Goal: Task Accomplishment & Management: Manage account settings

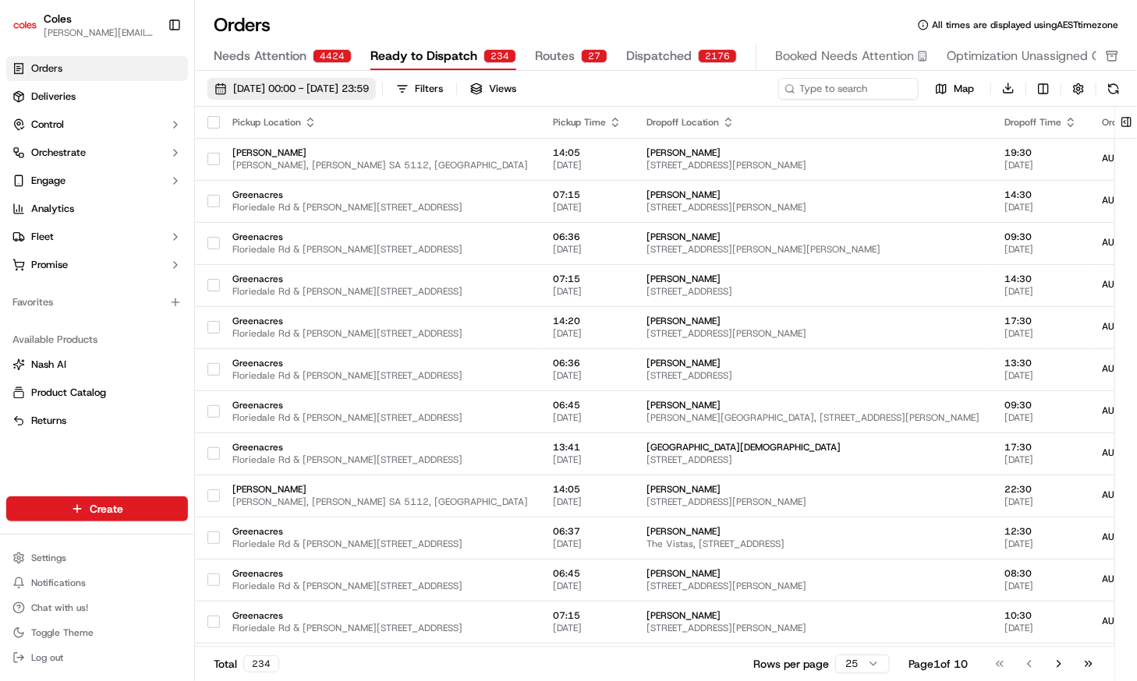
click at [265, 82] on span "[DATE] 00:00 - [DATE] 23:59" at bounding box center [301, 89] width 136 height 14
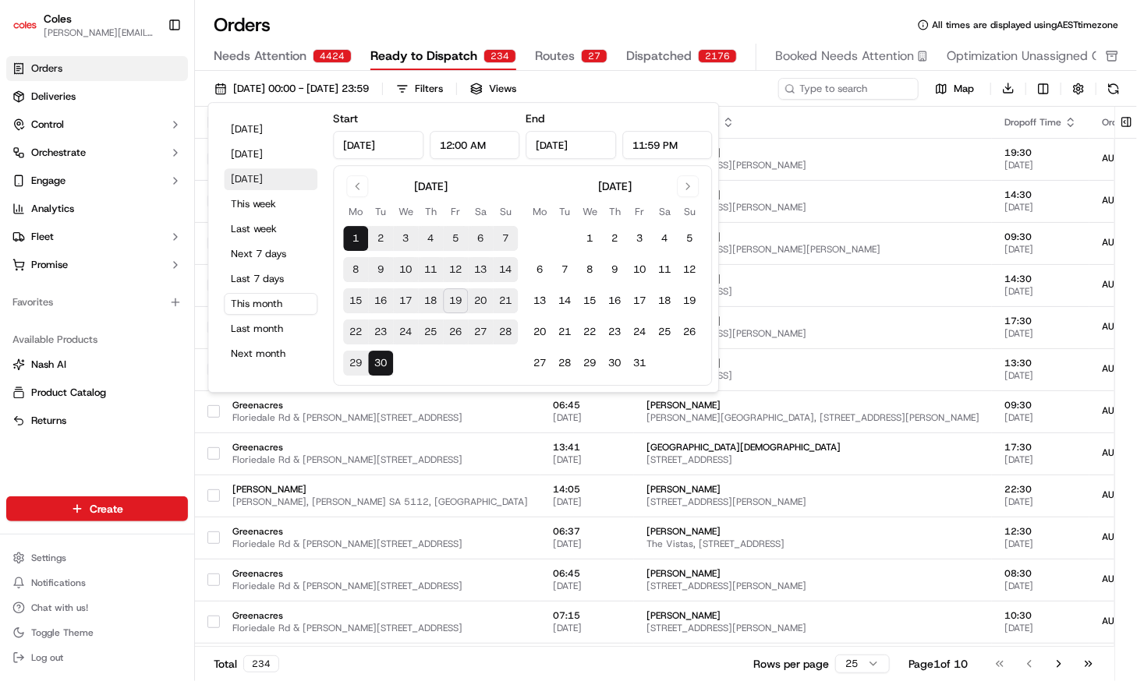
click at [261, 175] on button "[DATE]" at bounding box center [271, 179] width 94 height 22
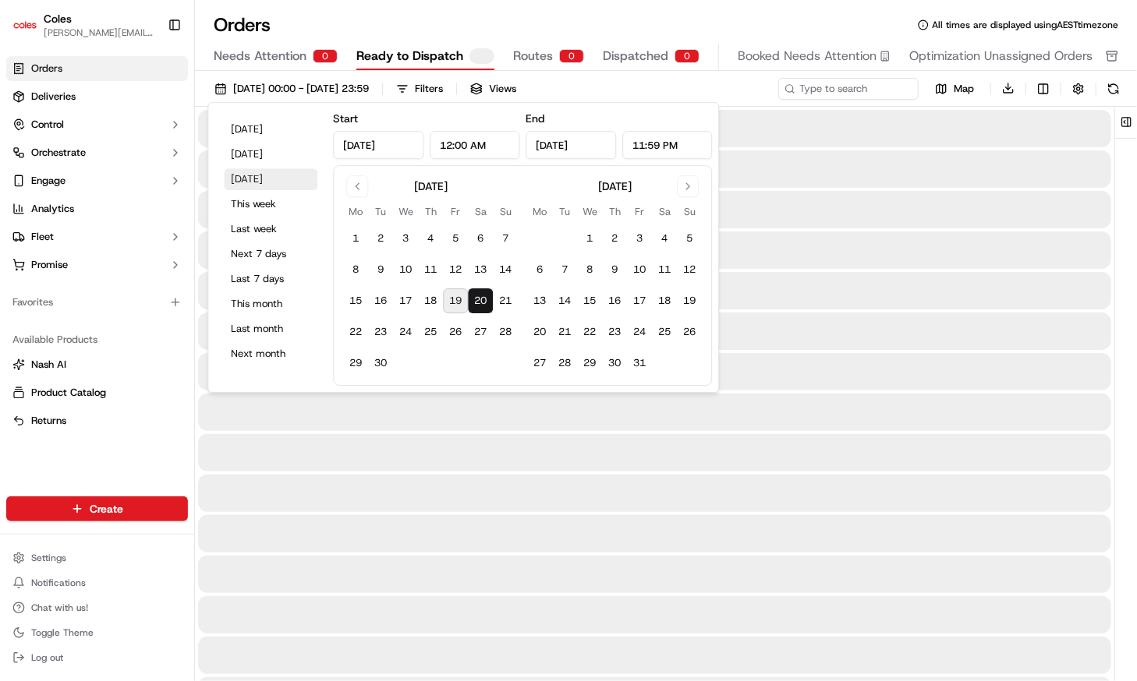
type input "[DATE]"
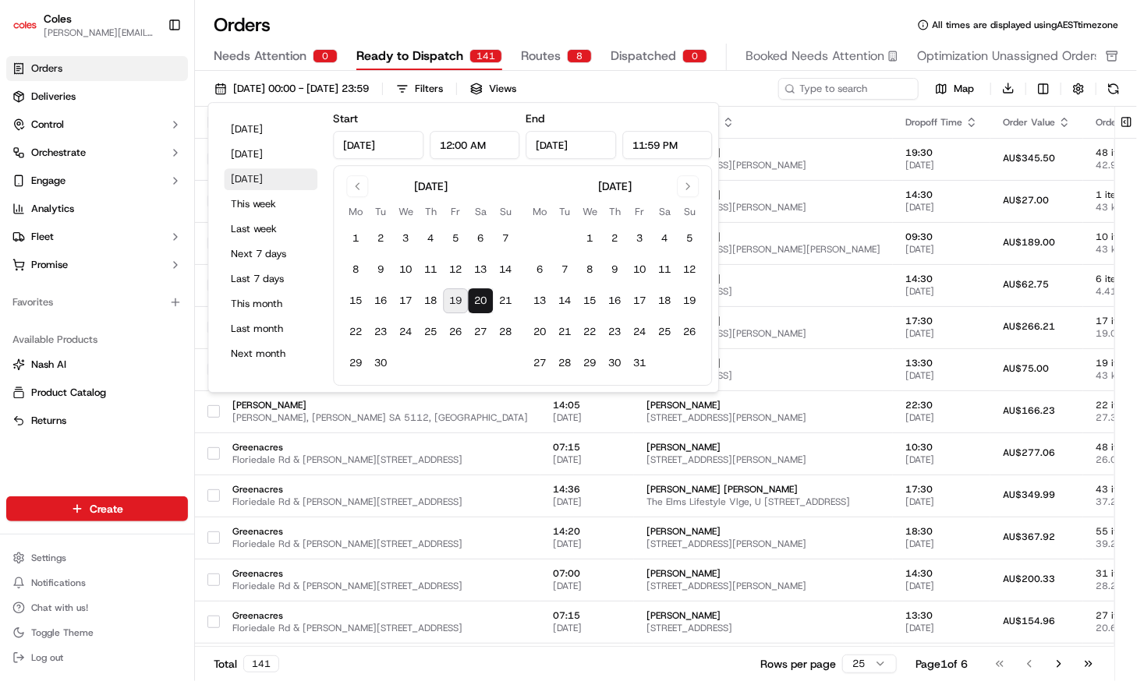
click at [271, 176] on button "[DATE]" at bounding box center [271, 179] width 94 height 22
click at [397, 23] on div "Orders All times are displayed using AEST timezone" at bounding box center [666, 24] width 942 height 25
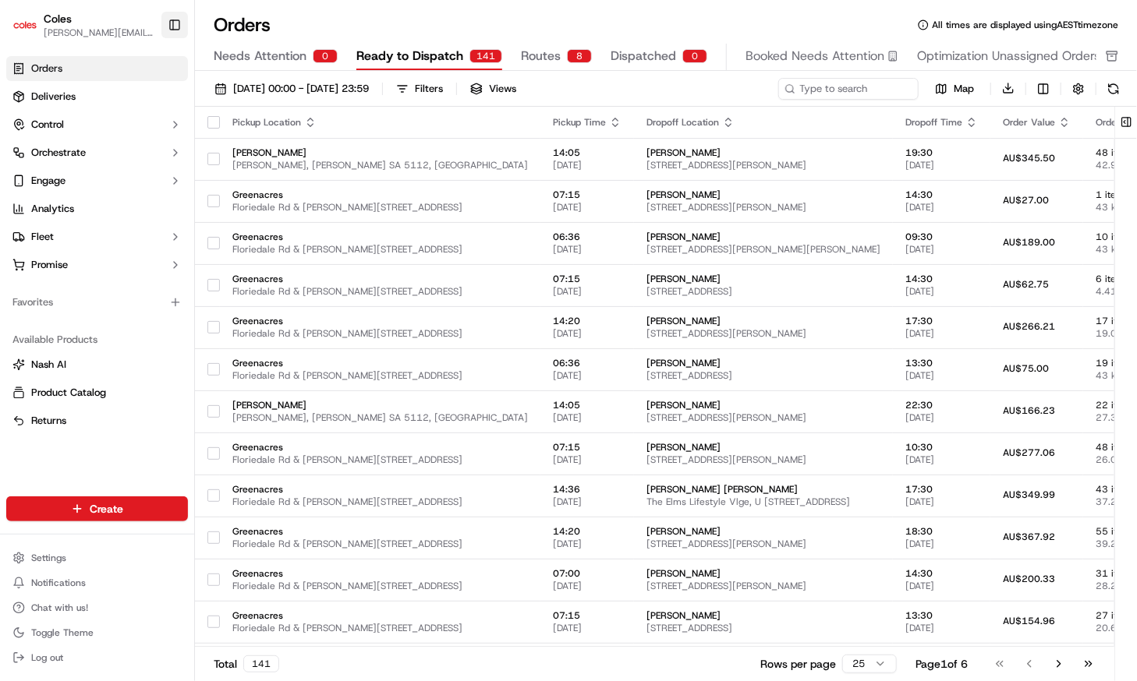
click at [175, 28] on button "Toggle Sidebar" at bounding box center [174, 25] width 27 height 27
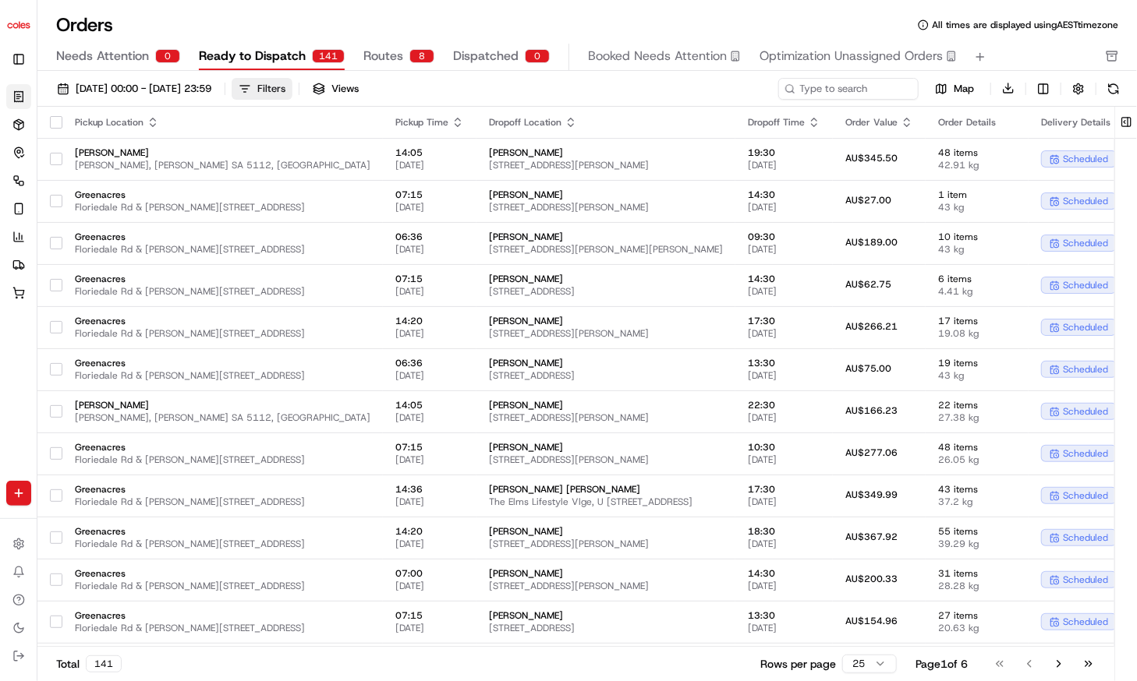
click at [292, 85] on button "Filters" at bounding box center [262, 89] width 61 height 22
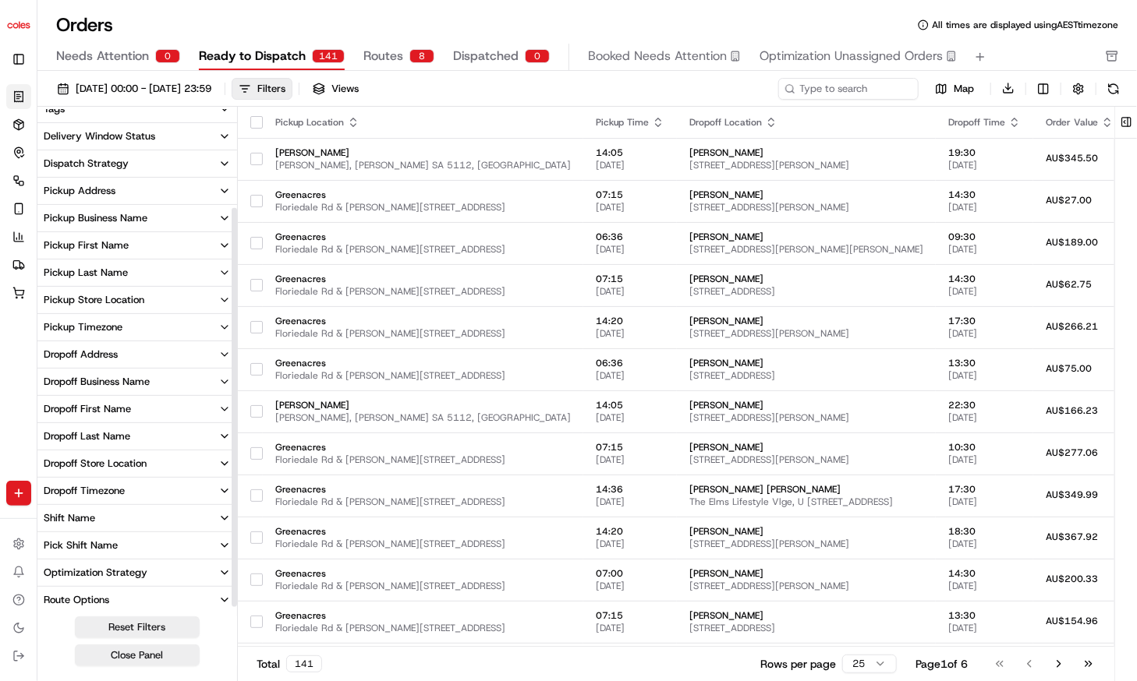
scroll to position [127, 0]
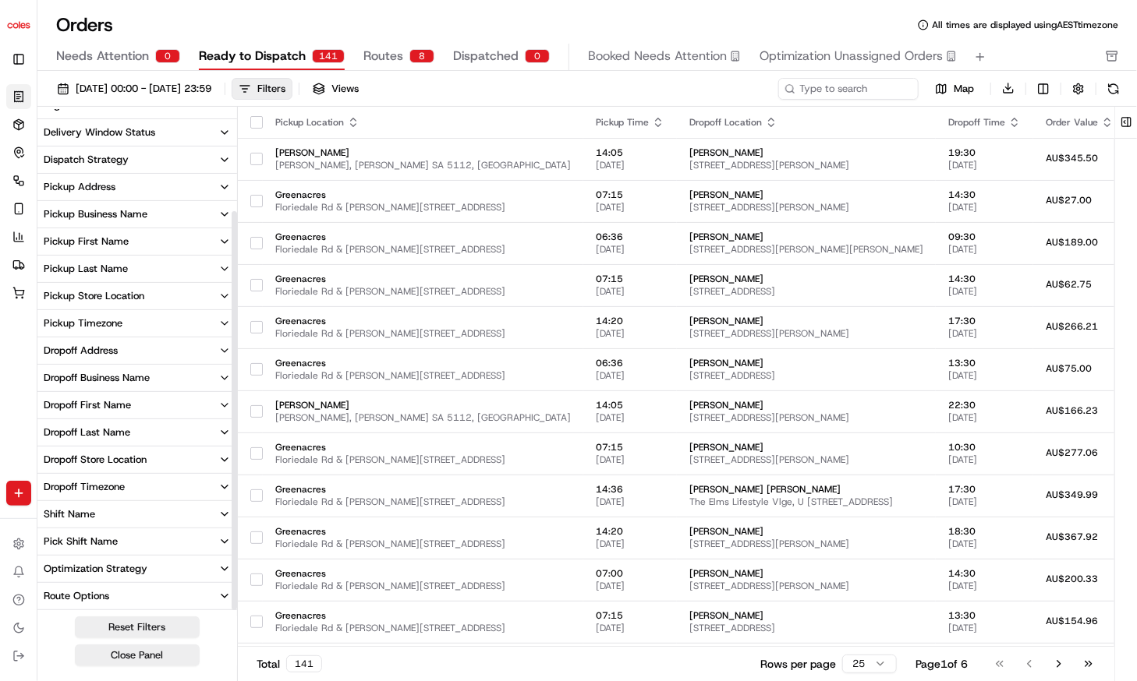
drag, startPoint x: 234, startPoint y: 503, endPoint x: 234, endPoint y: 606, distance: 102.9
click at [234, 606] on div at bounding box center [234, 410] width 5 height 399
click at [184, 540] on button "Pick Shift Name" at bounding box center [137, 542] width 200 height 27
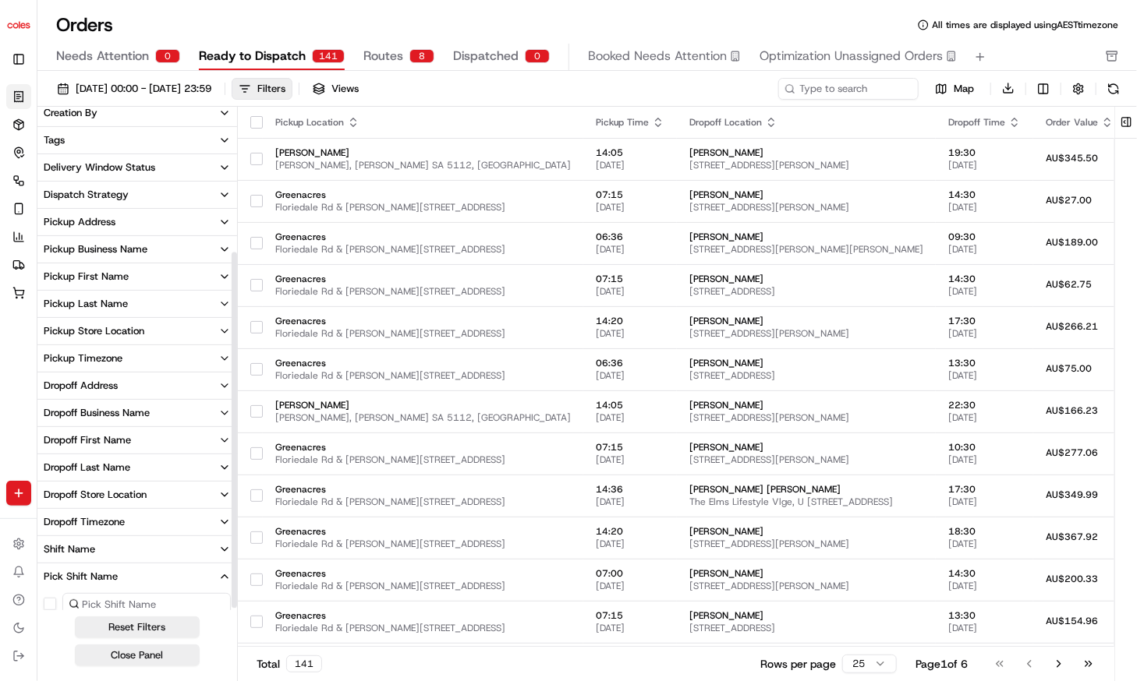
scroll to position [202, 0]
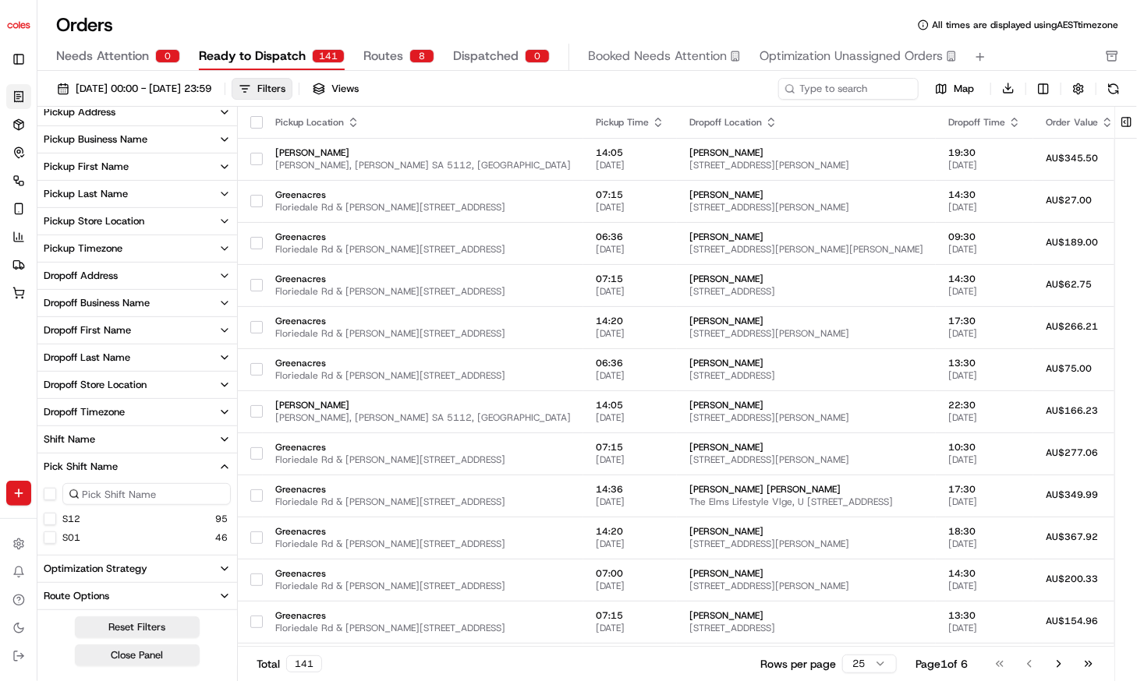
click at [55, 522] on button "S12" at bounding box center [50, 519] width 12 height 12
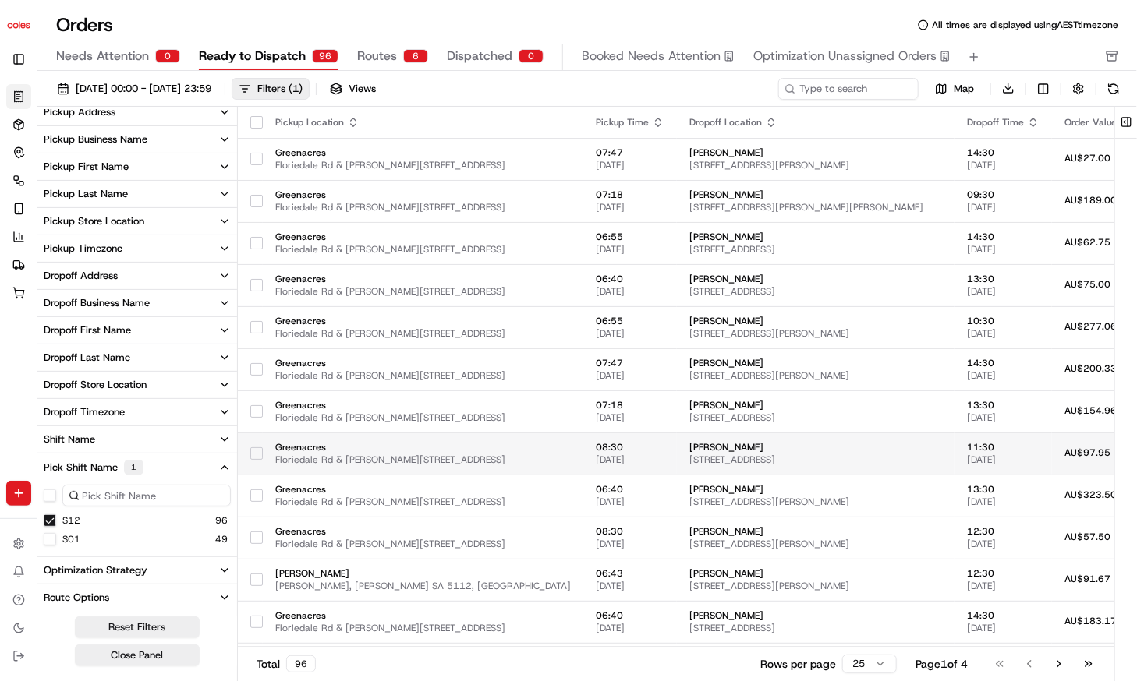
type button "on"
click at [168, 202] on button "Pickup Last Name" at bounding box center [137, 194] width 200 height 27
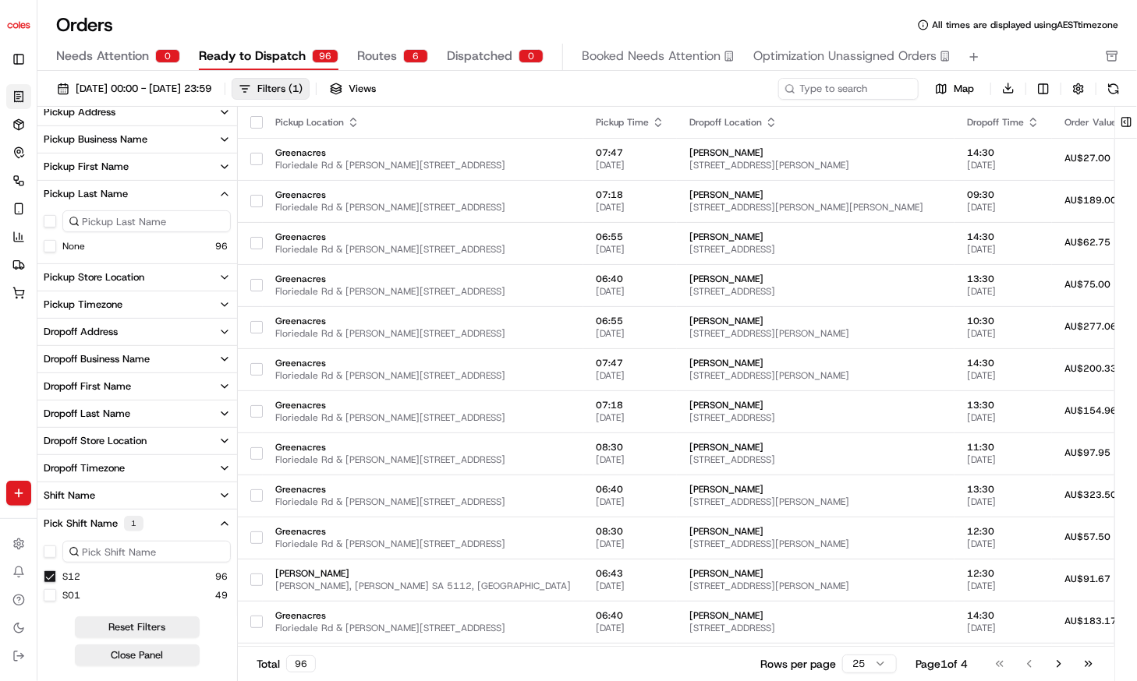
click at [168, 202] on button "Pickup Last Name" at bounding box center [137, 194] width 200 height 27
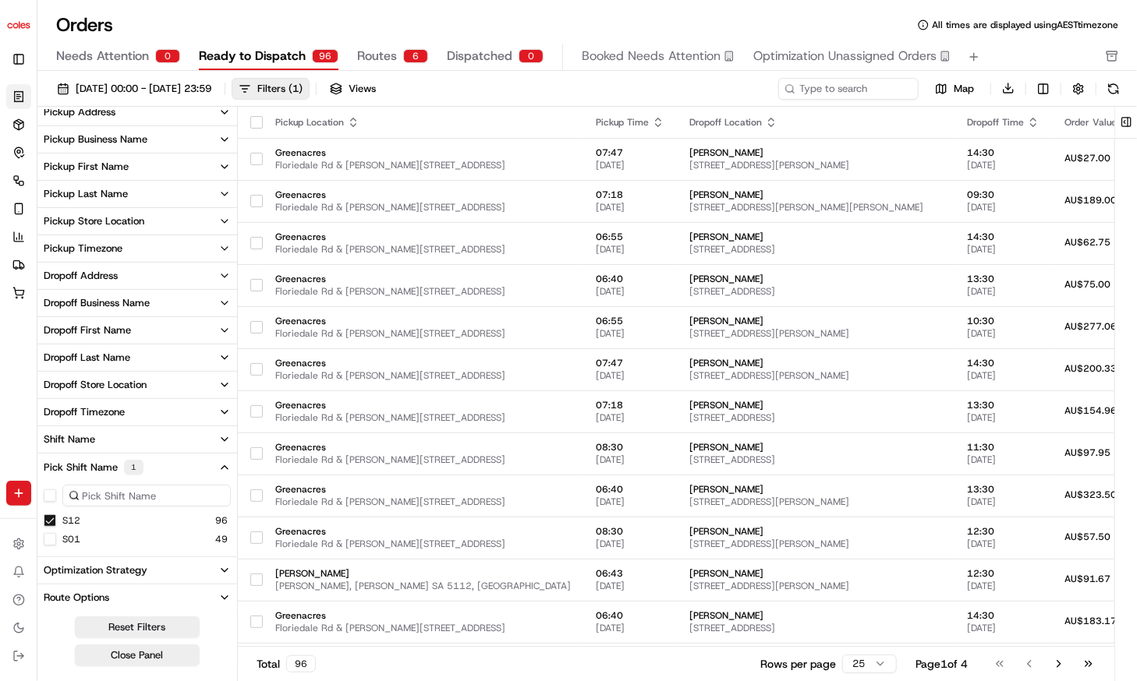
click at [163, 220] on button "Pickup Store Location" at bounding box center [137, 221] width 200 height 27
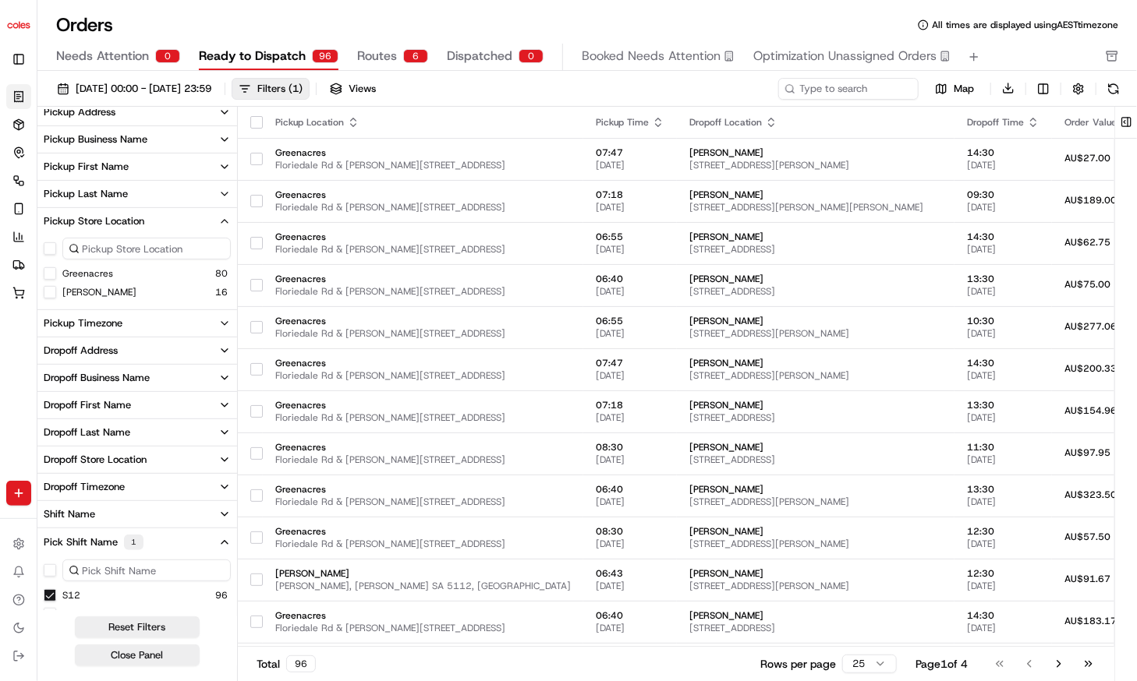
click at [163, 220] on button "Pickup Store Location" at bounding box center [137, 221] width 200 height 27
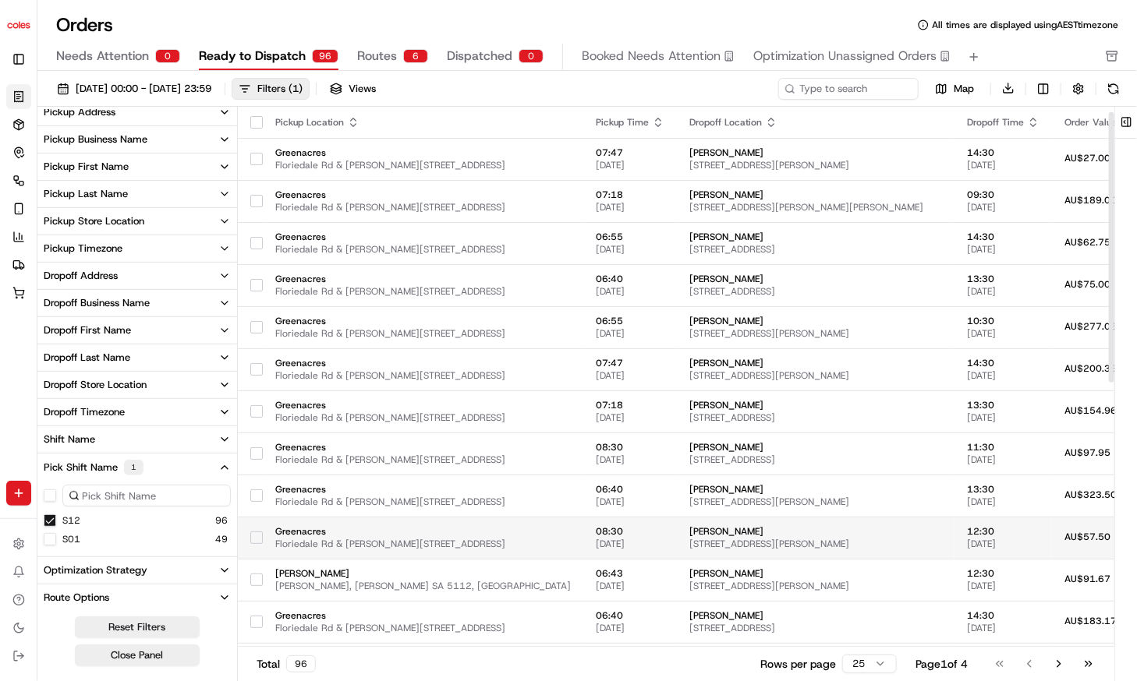
scroll to position [78, 0]
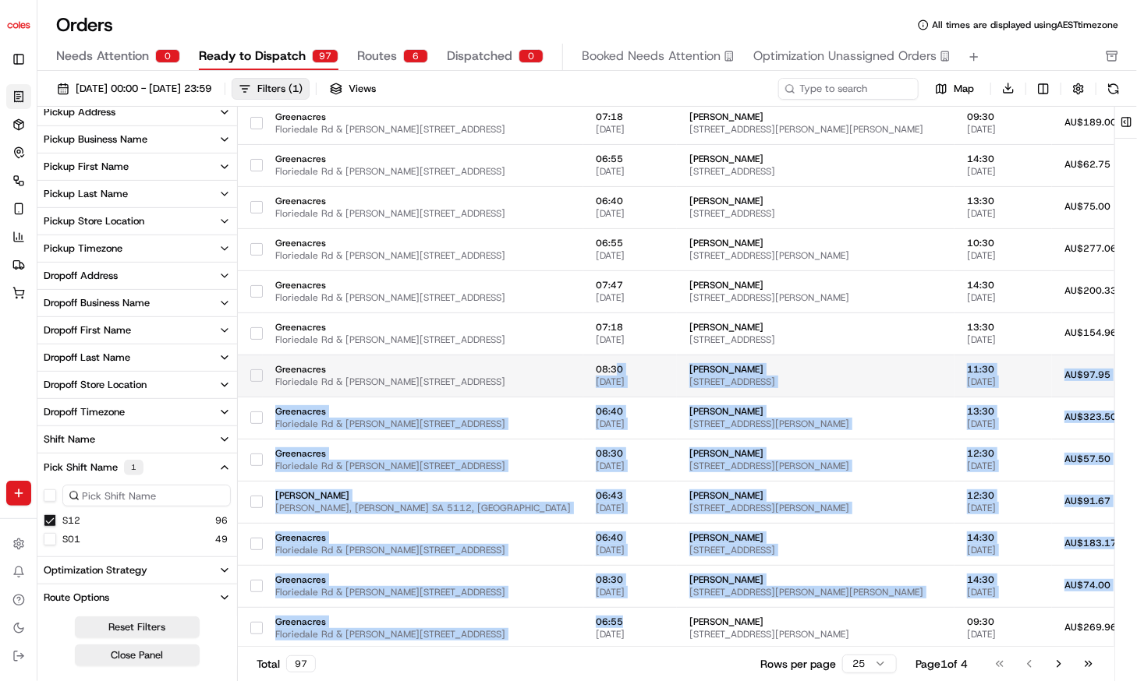
drag, startPoint x: 571, startPoint y: 612, endPoint x: 562, endPoint y: 355, distance: 257.5
click at [562, 355] on tbody "Greenacres Floriedale Rd & [PERSON_NAME], [GEOGRAPHIC_DATA] SA 5086, [GEOGRAPHI…" at bounding box center [1008, 586] width 1541 height 1053
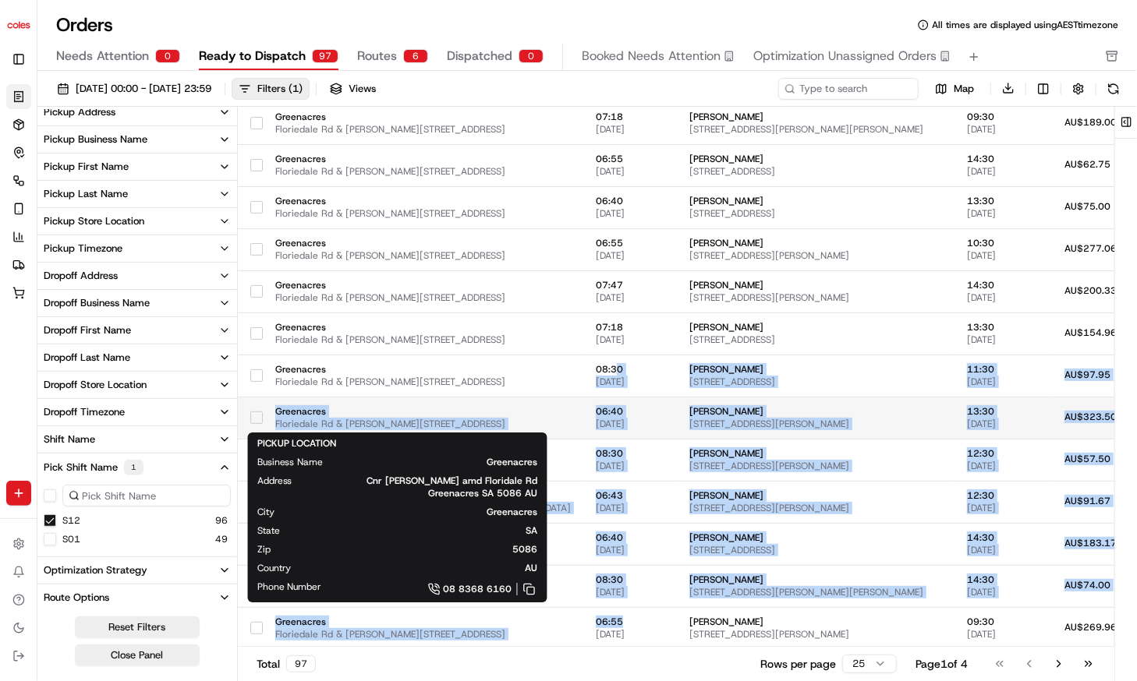
click at [380, 405] on span "Greenacres" at bounding box center [422, 411] width 295 height 12
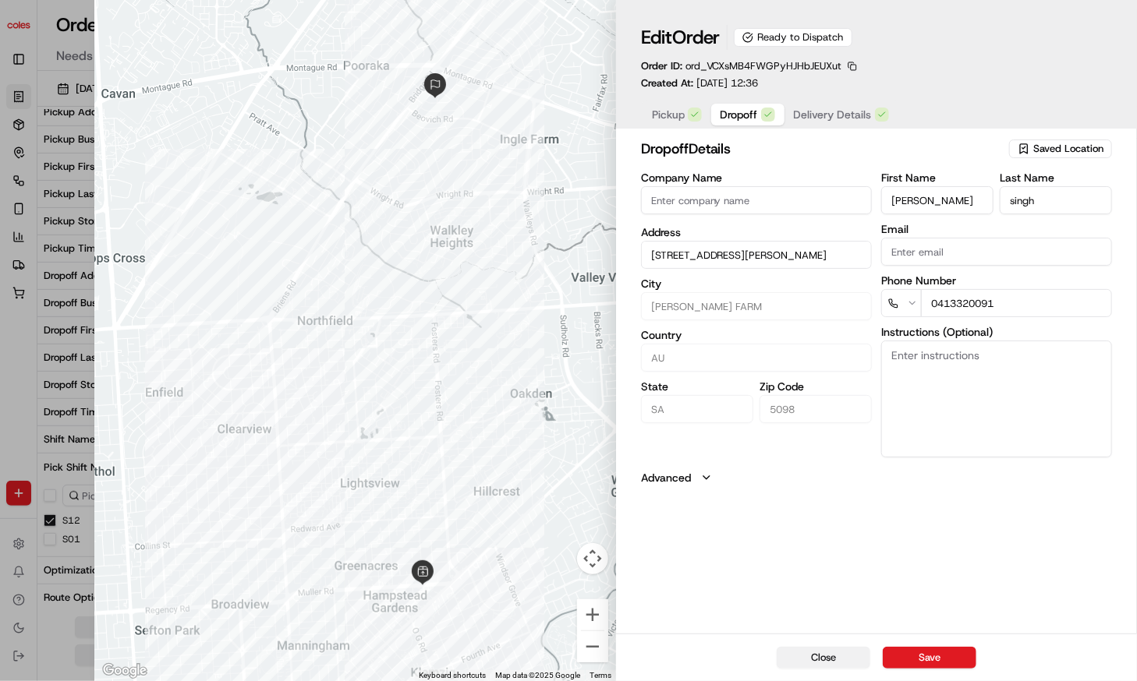
click at [817, 663] on button "Close" at bounding box center [824, 658] width 94 height 22
type input "+1"
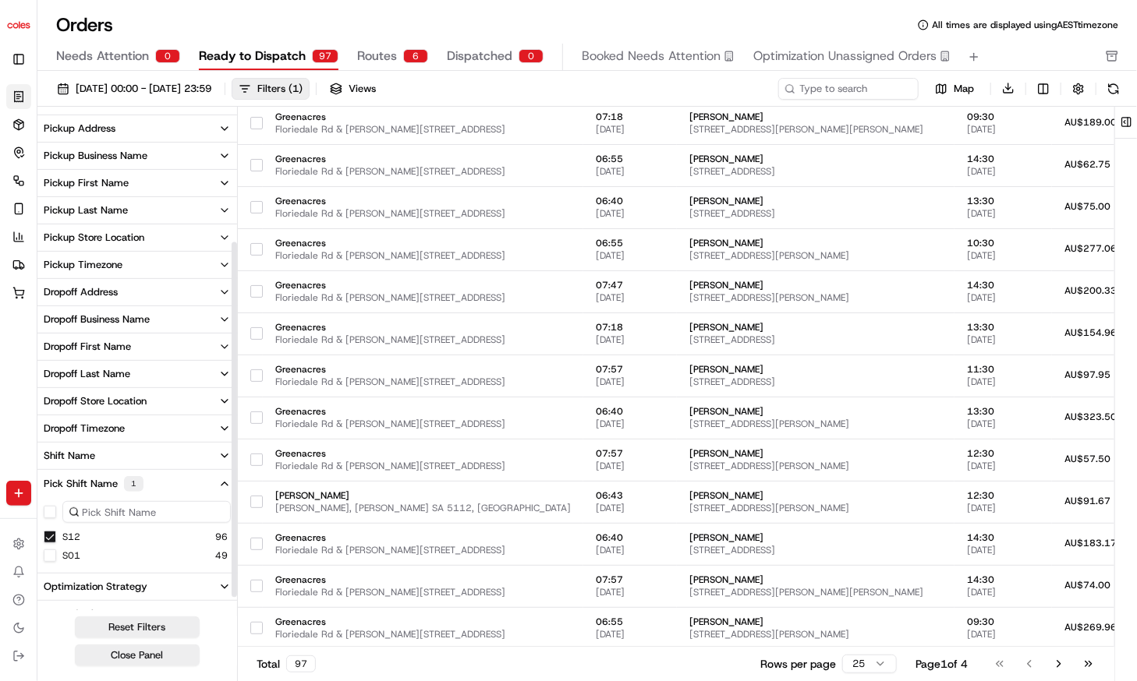
scroll to position [203, 0]
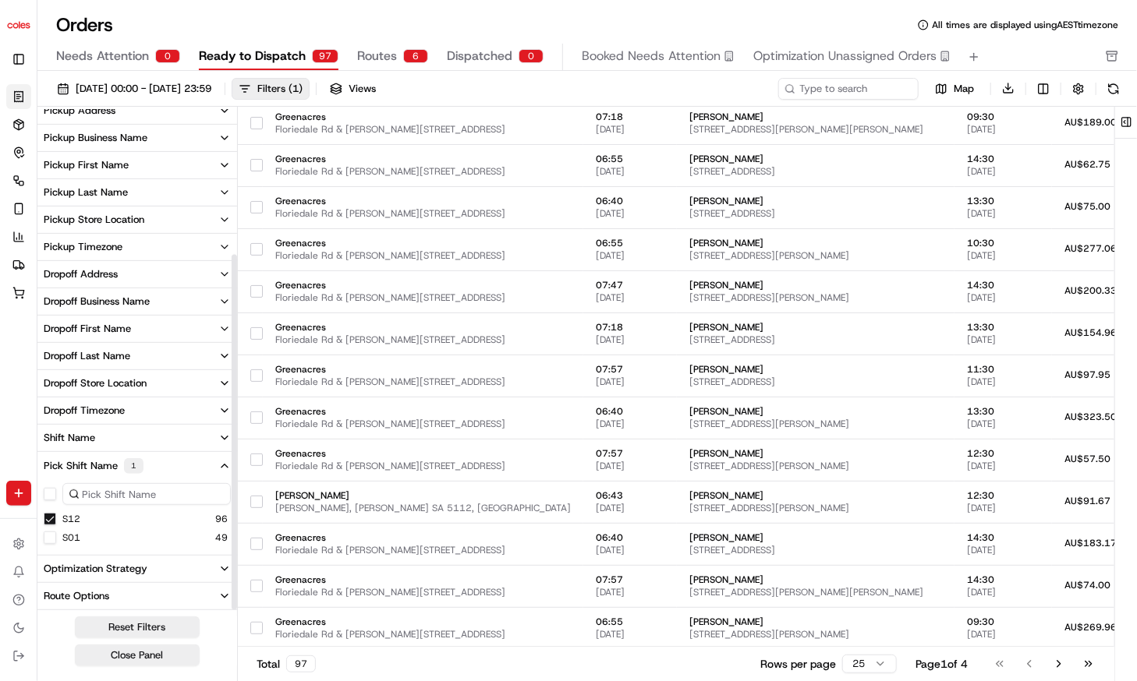
drag, startPoint x: 232, startPoint y: 425, endPoint x: 234, endPoint y: 579, distance: 154.4
click at [234, 579] on div at bounding box center [234, 433] width 5 height 356
click at [1007, 94] on button "Download" at bounding box center [1008, 88] width 22 height 22
click at [711, 26] on div "Orders All times are displayed using AEST timezone" at bounding box center [586, 24] width 1099 height 25
click at [1045, 94] on html "Coles [EMAIL_ADDRESS][DOMAIN_NAME] Toggle Sidebar Orders Deliveries Control Orc…" at bounding box center [568, 340] width 1137 height 681
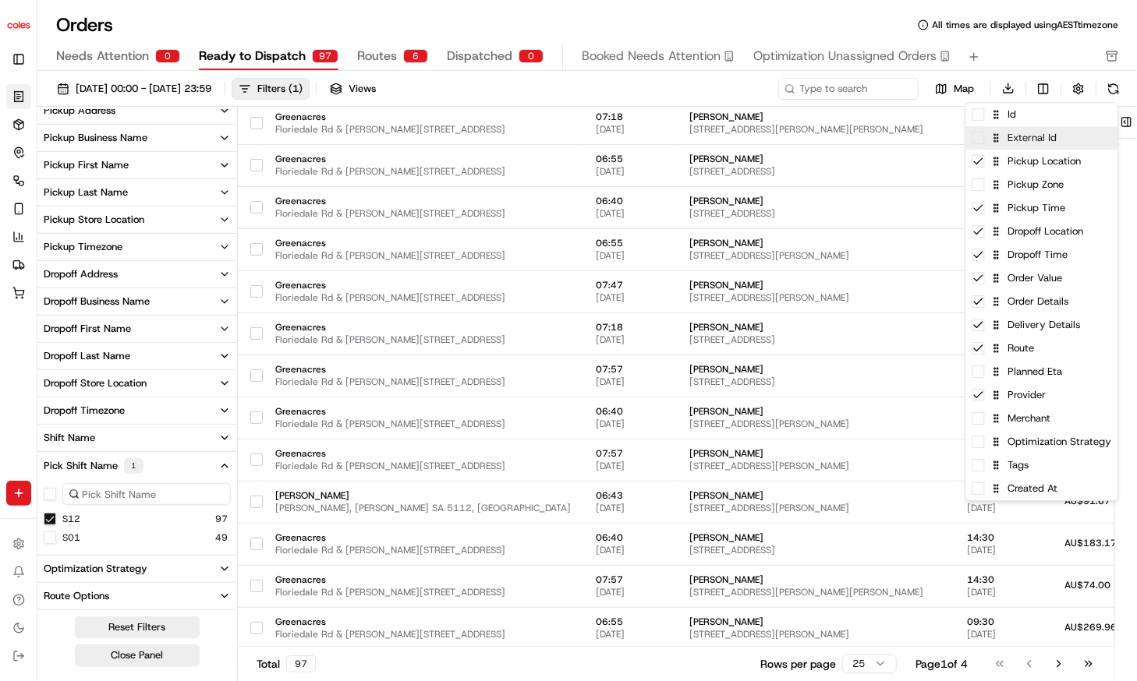
click at [1010, 144] on div "External Id" at bounding box center [1042, 137] width 152 height 23
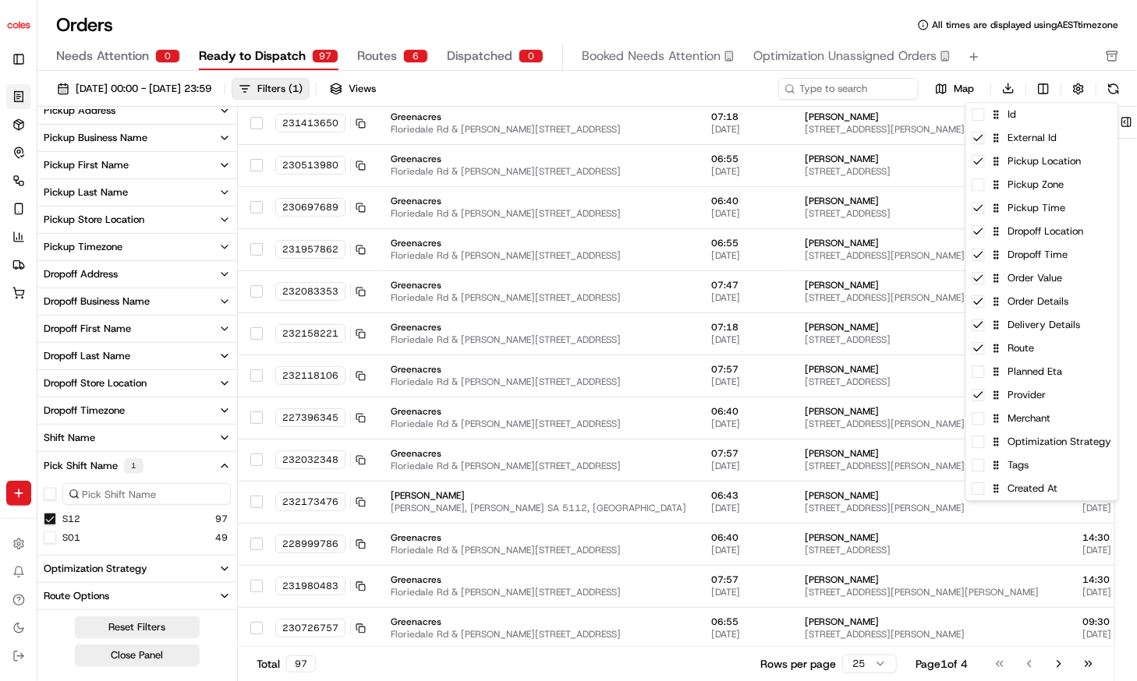
click at [1039, 51] on html "Coles [EMAIL_ADDRESS][DOMAIN_NAME] Toggle Sidebar Orders Deliveries Control Orc…" at bounding box center [568, 340] width 1137 height 681
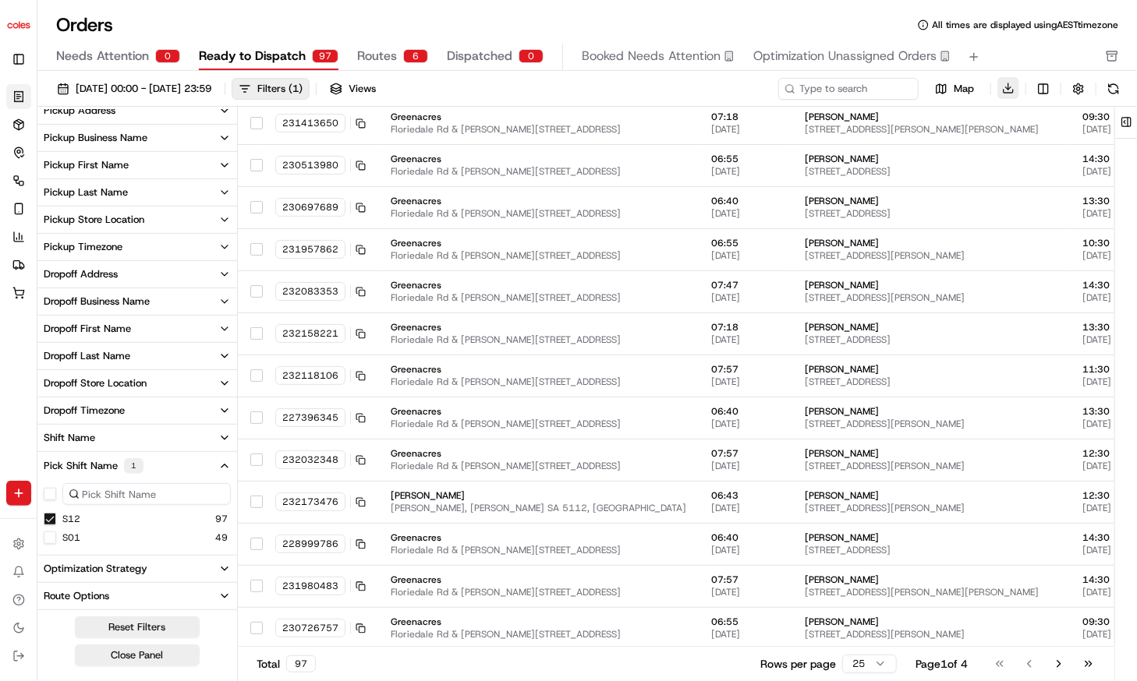
click at [1011, 85] on button "Download" at bounding box center [1008, 88] width 22 height 22
click at [875, 660] on html "Coles [EMAIL_ADDRESS][DOMAIN_NAME] Toggle Sidebar Orders Deliveries Control Orc…" at bounding box center [568, 340] width 1137 height 681
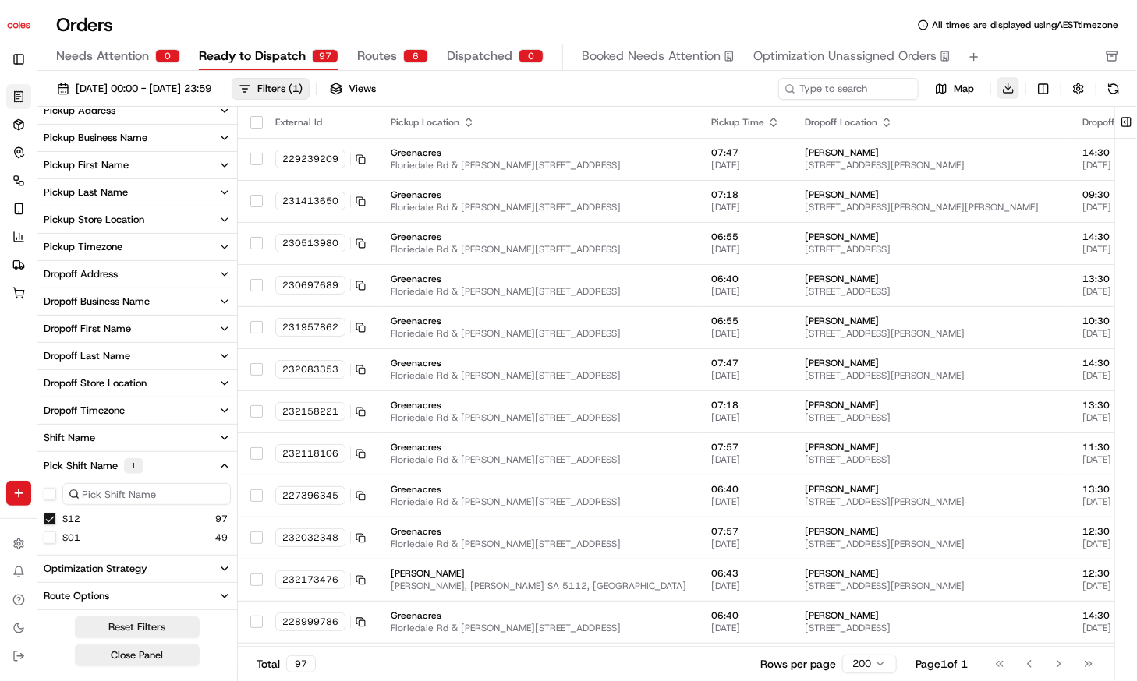
click at [1009, 90] on button "Download" at bounding box center [1008, 88] width 22 height 22
click at [223, 437] on icon "button" at bounding box center [224, 438] width 12 height 12
click at [223, 437] on icon "button" at bounding box center [224, 438] width 6 height 3
click at [808, 87] on input at bounding box center [824, 89] width 187 height 22
paste input "a157674021"
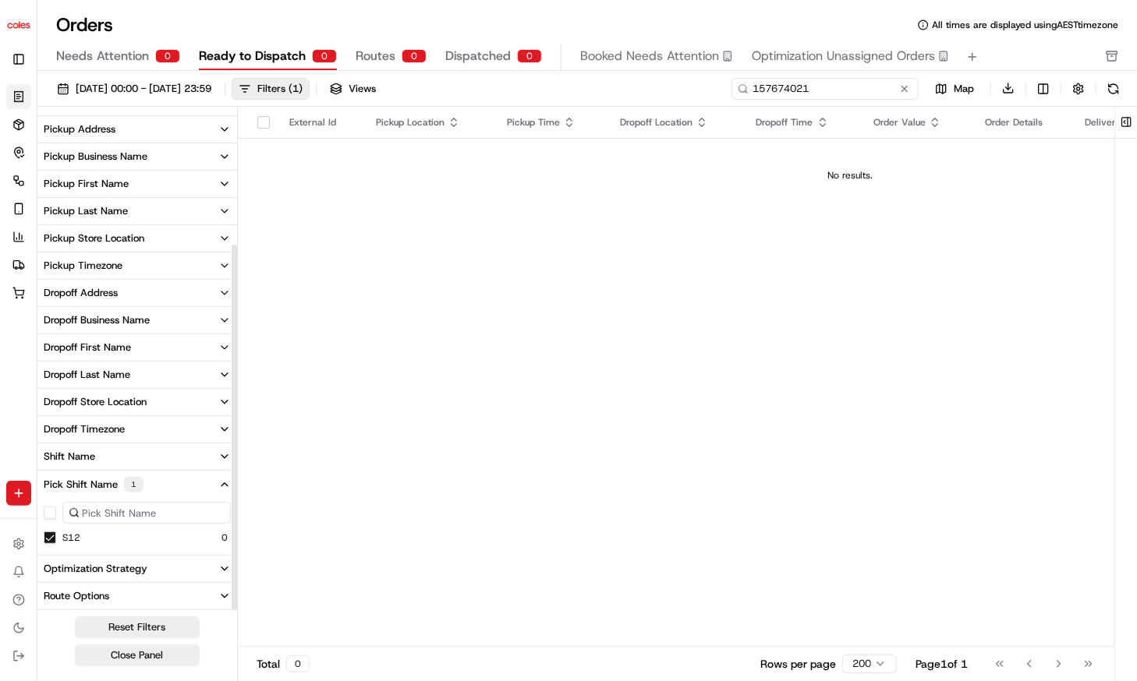
scroll to position [185, 0]
click at [770, 87] on input "157674021" at bounding box center [824, 89] width 187 height 22
paste input "a231998"
type input "231998021"
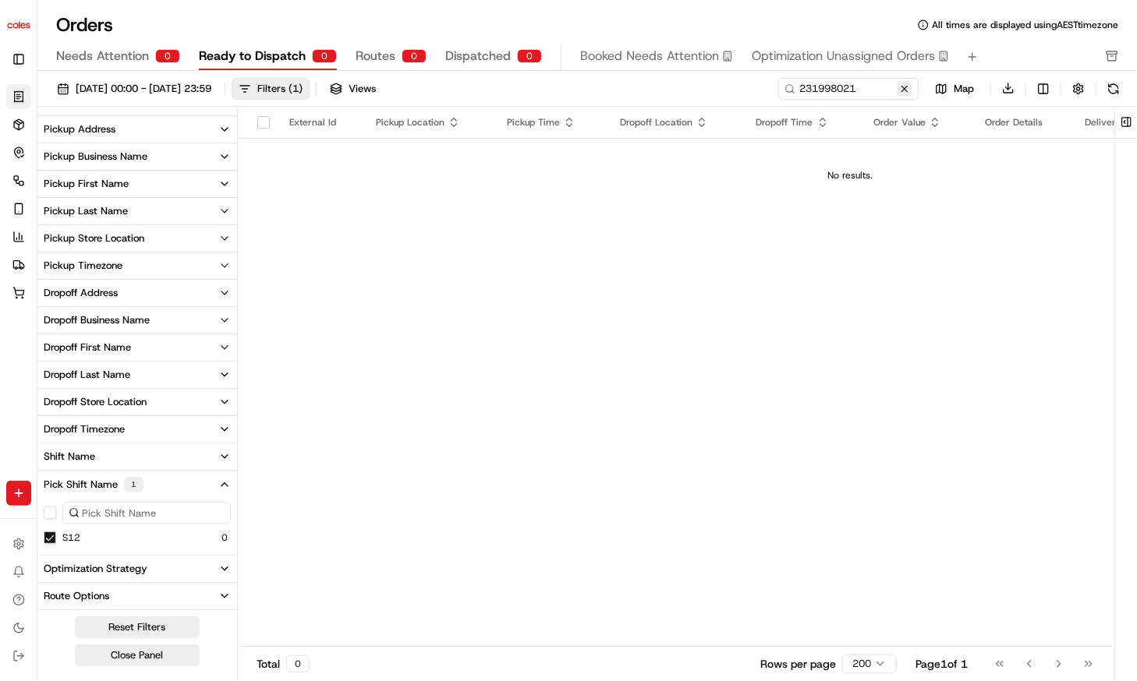
click at [901, 85] on button at bounding box center [905, 89] width 16 height 16
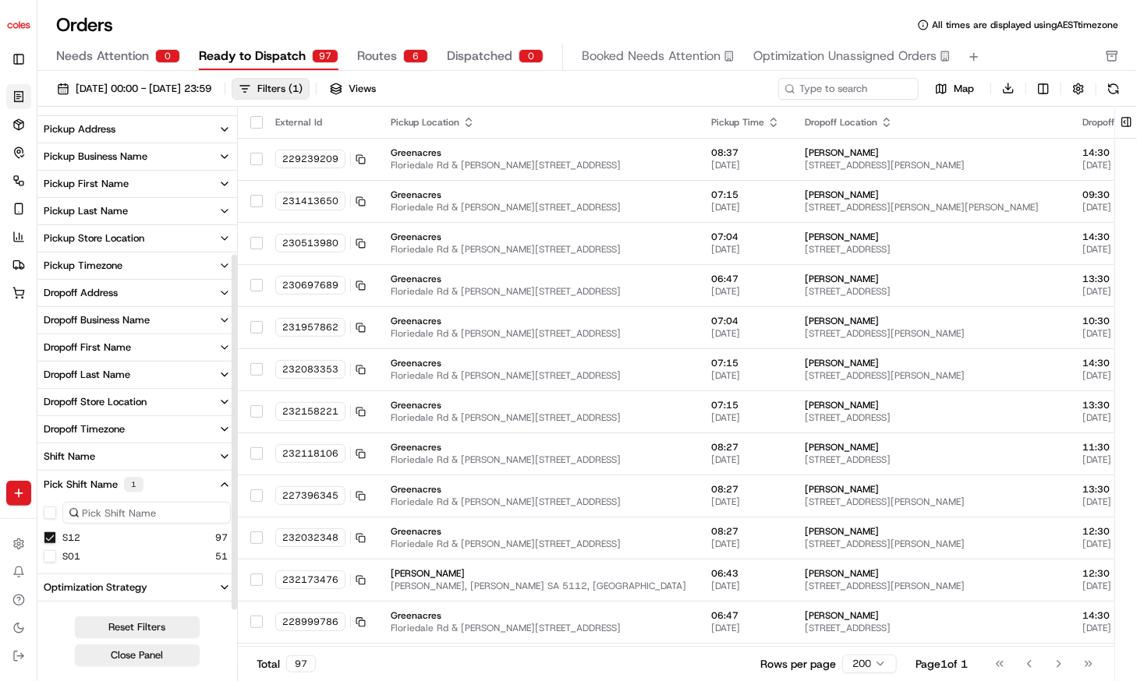
scroll to position [203, 0]
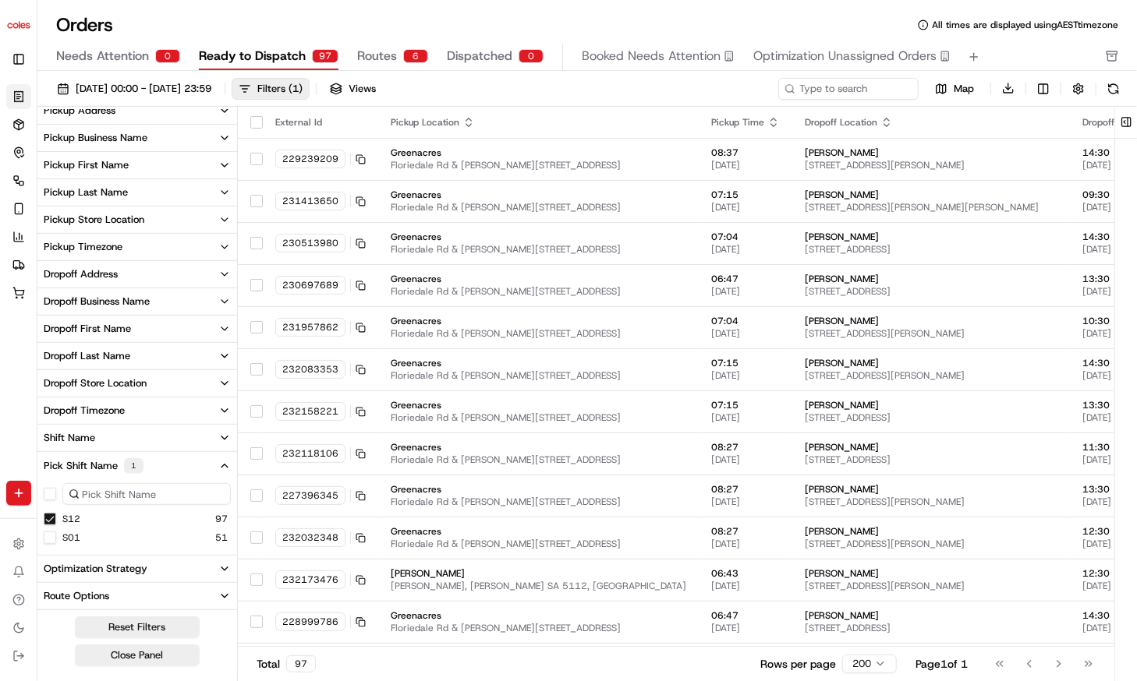
click at [404, 55] on div "6" at bounding box center [415, 56] width 25 height 14
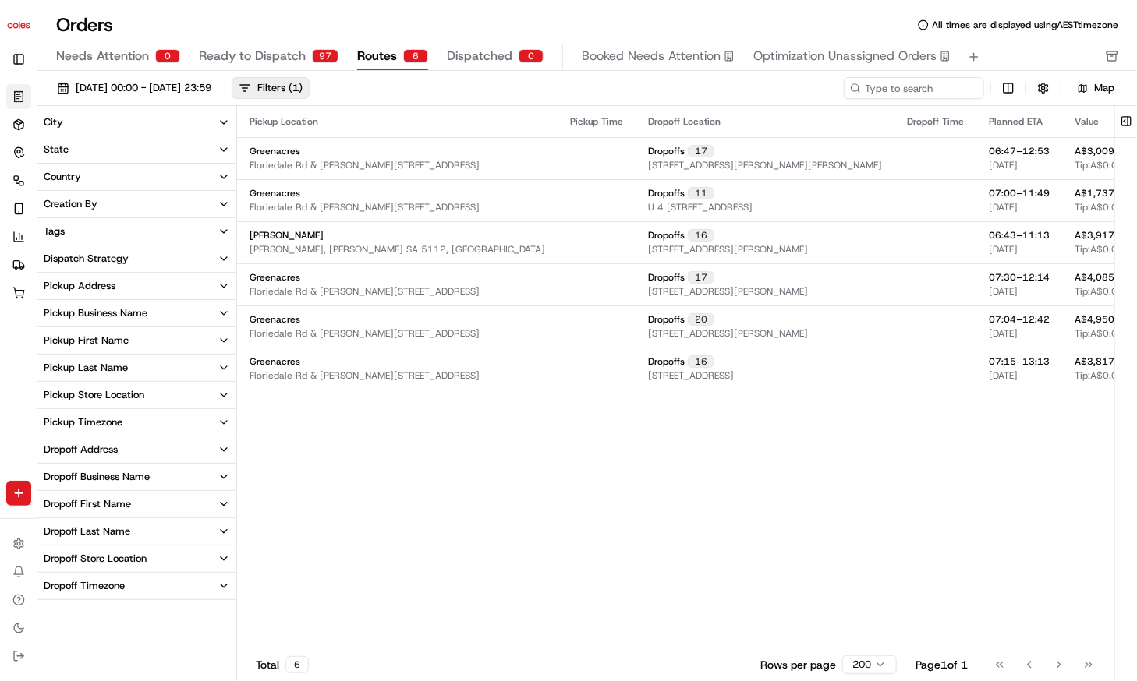
click at [247, 63] on span "Ready to Dispatch" at bounding box center [252, 56] width 107 height 19
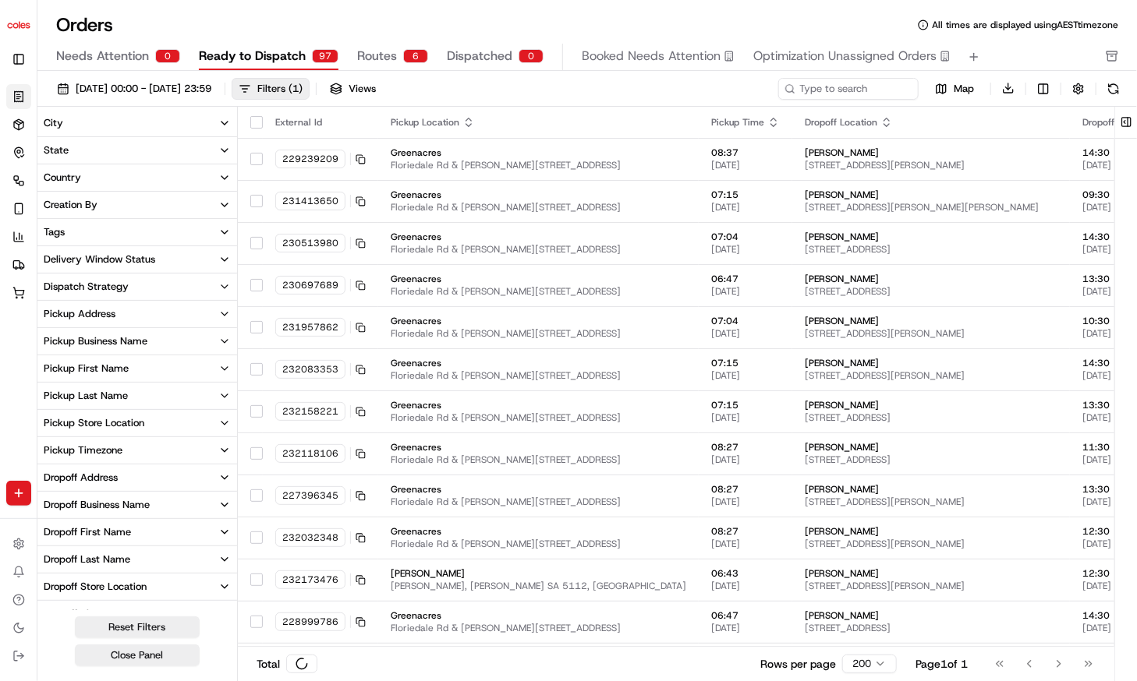
click at [253, 57] on span "Ready to Dispatch" at bounding box center [252, 56] width 107 height 19
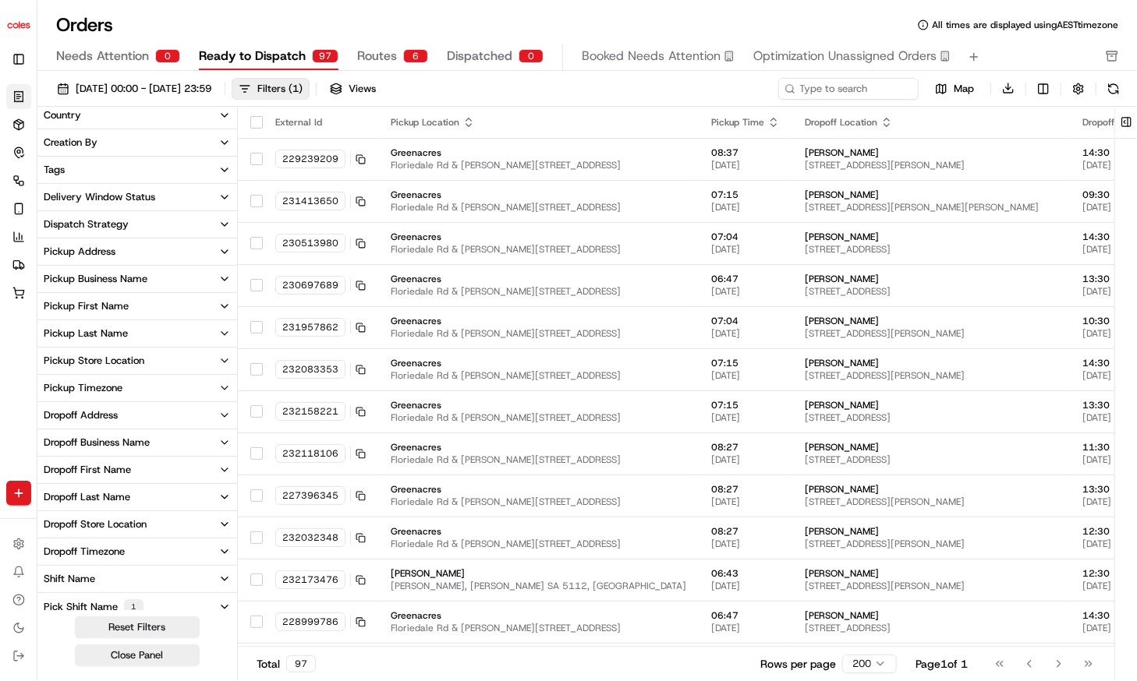
scroll to position [129, 0]
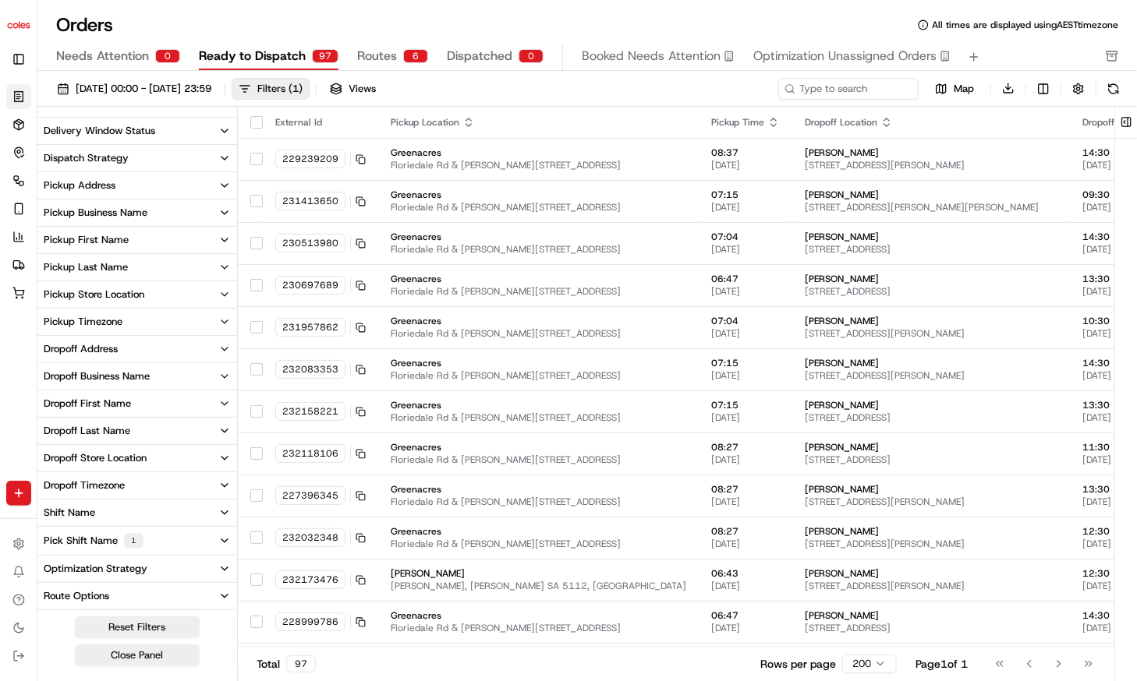
click at [142, 533] on div "Pick Shift Name 1" at bounding box center [94, 541] width 100 height 16
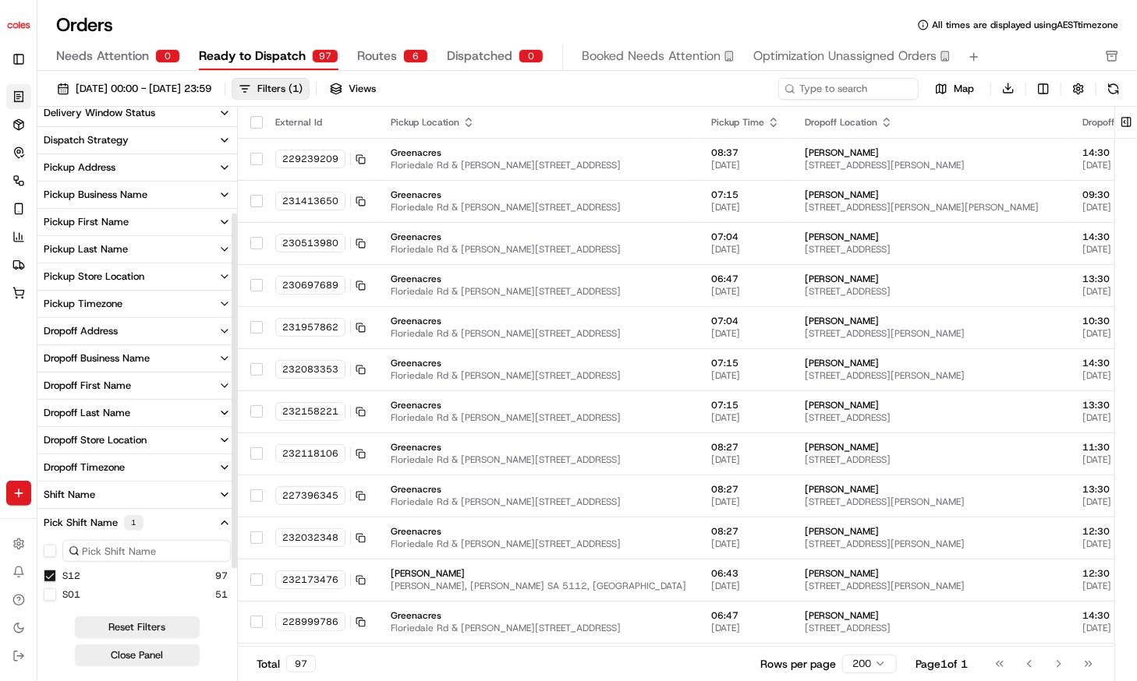
scroll to position [203, 0]
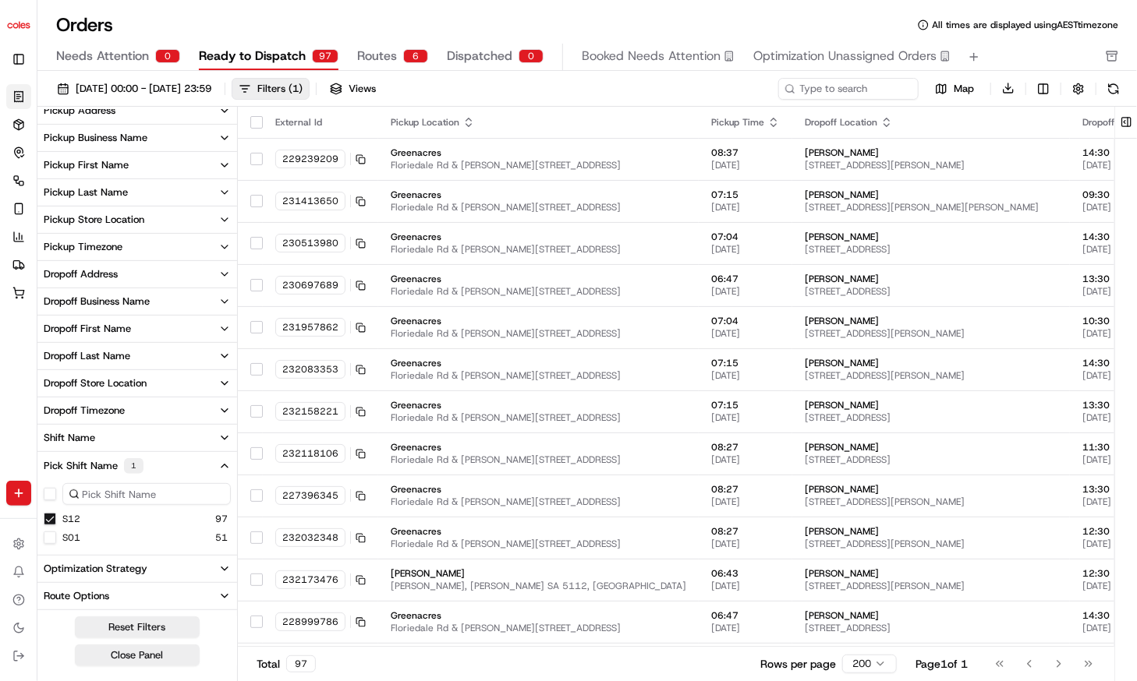
click at [118, 430] on button "Shift Name" at bounding box center [137, 438] width 200 height 27
click at [106, 253] on button "Pickup Timezone" at bounding box center [137, 247] width 200 height 27
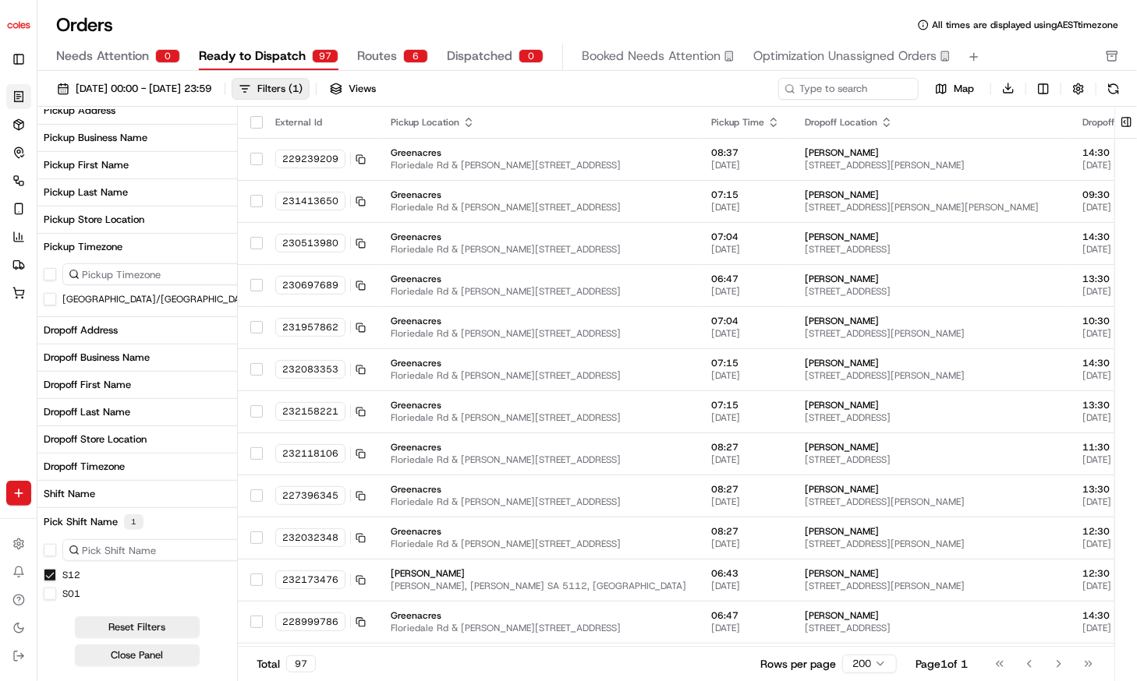
click at [106, 253] on button "Pickup Timezone" at bounding box center [159, 247] width 245 height 27
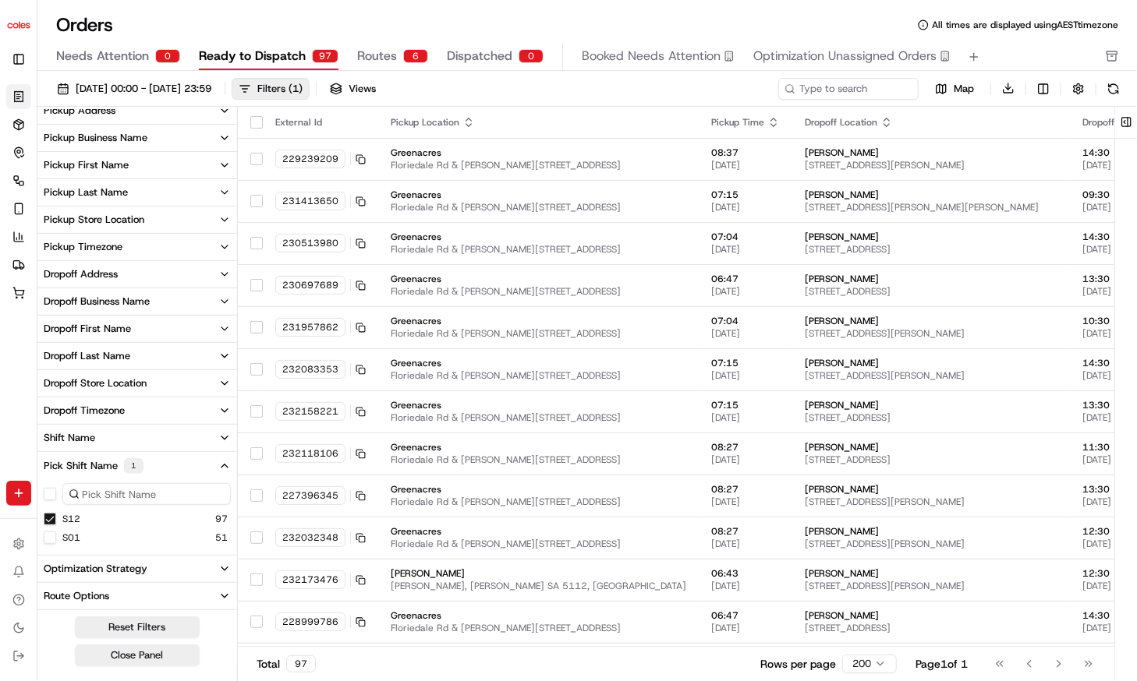
click at [111, 224] on div "Pickup Store Location" at bounding box center [94, 220] width 101 height 14
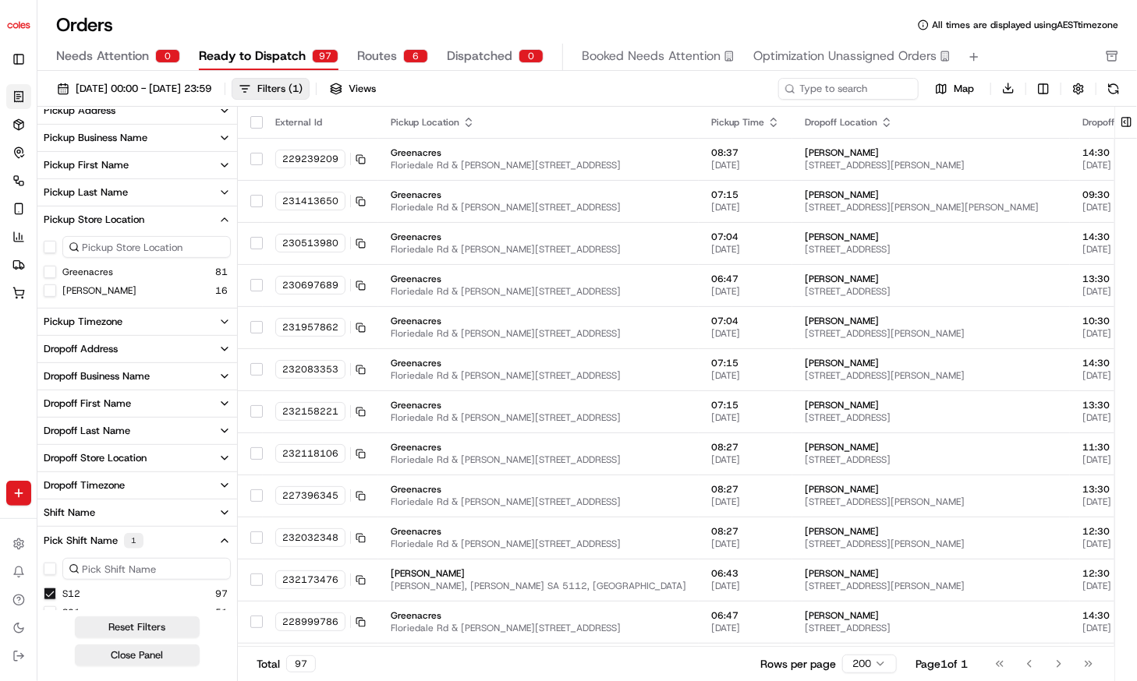
click at [167, 196] on button "Pickup Last Name" at bounding box center [137, 192] width 200 height 27
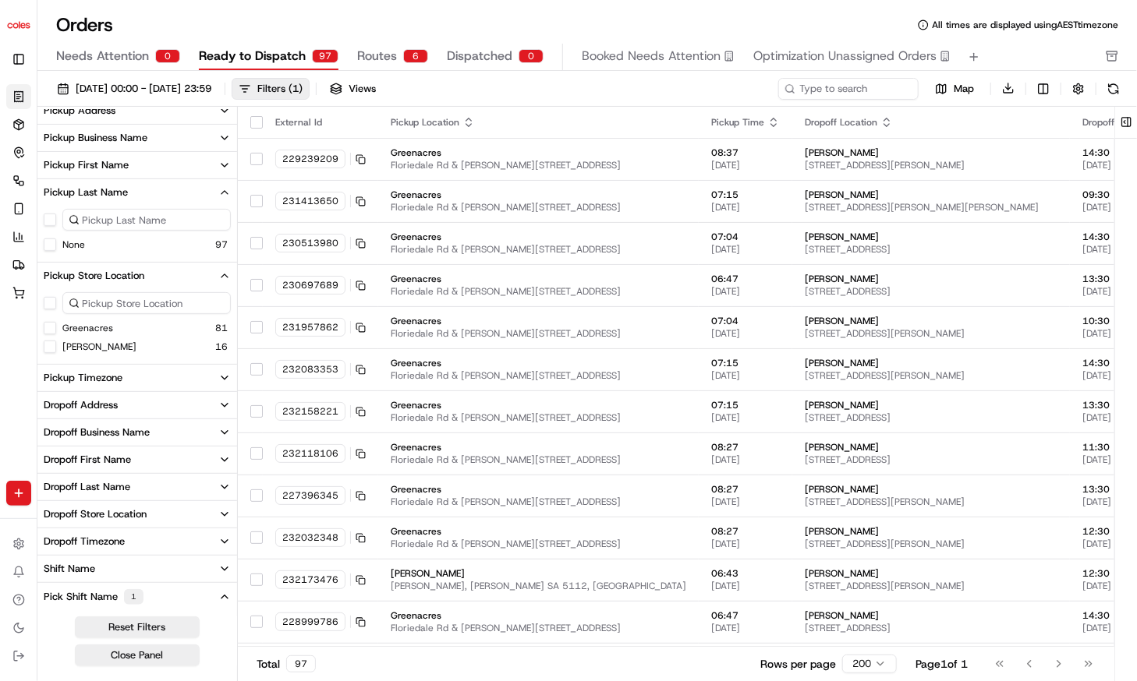
click at [167, 196] on button "Pickup Last Name" at bounding box center [137, 192] width 200 height 27
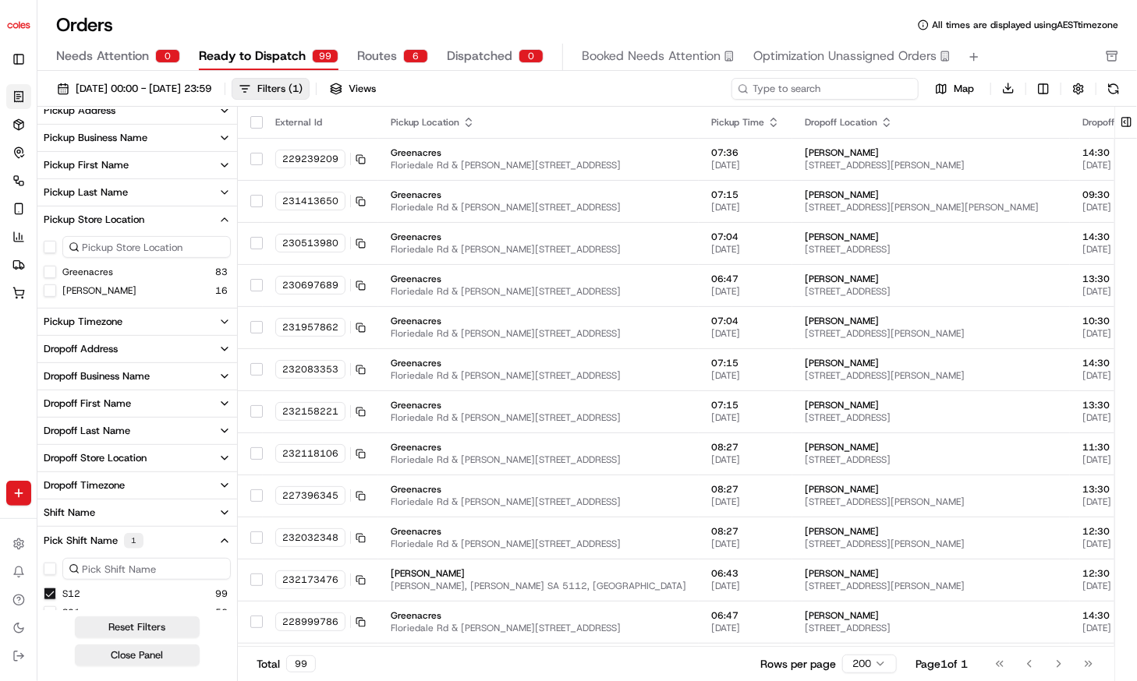
click at [869, 87] on input at bounding box center [824, 89] width 187 height 22
paste input "a232100960"
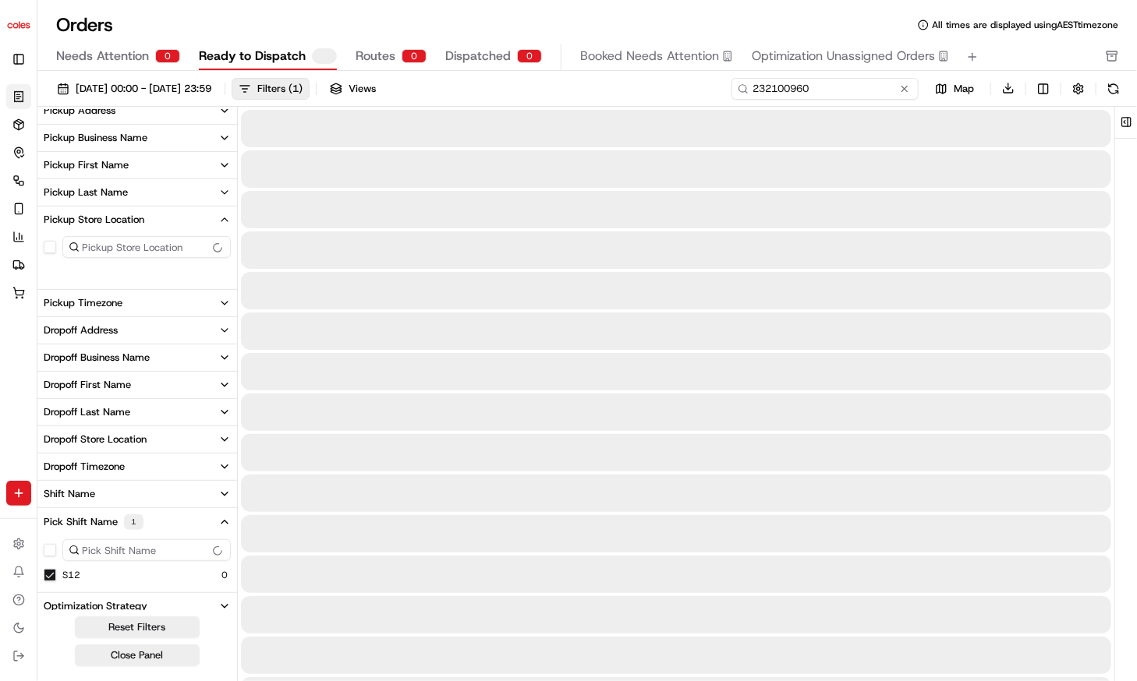
type input "232100960"
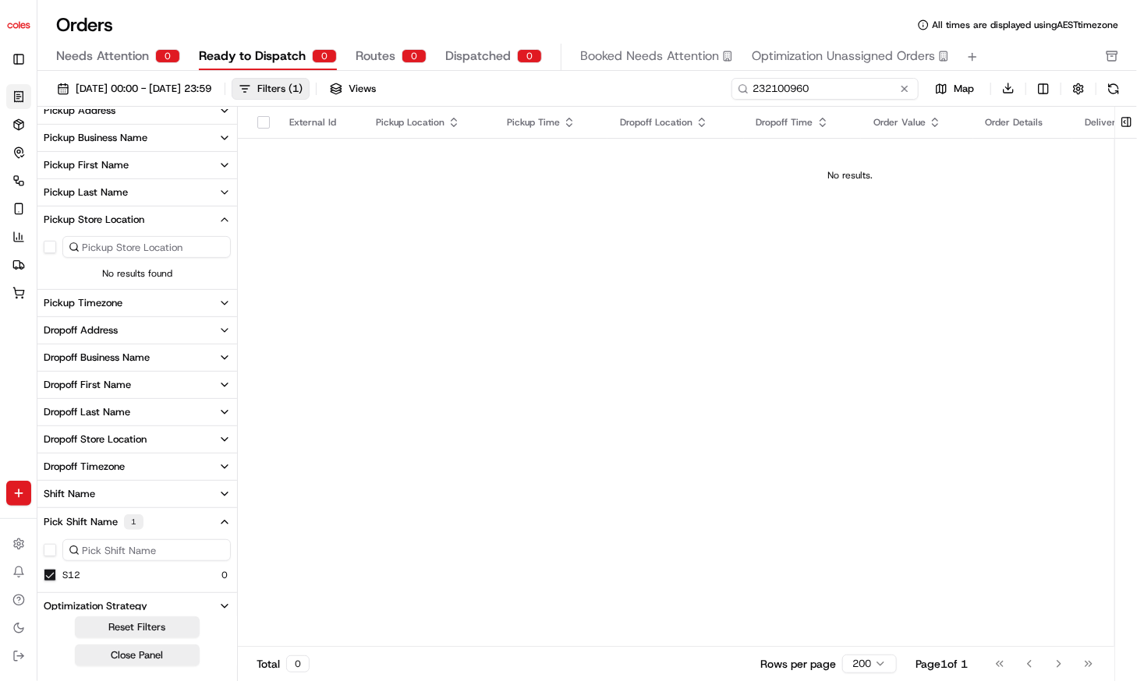
click at [848, 93] on input "232100960" at bounding box center [824, 89] width 187 height 22
click at [51, 569] on button "S12" at bounding box center [50, 575] width 12 height 12
click at [47, 551] on button "button" at bounding box center [50, 549] width 12 height 12
click at [899, 88] on button at bounding box center [905, 89] width 16 height 16
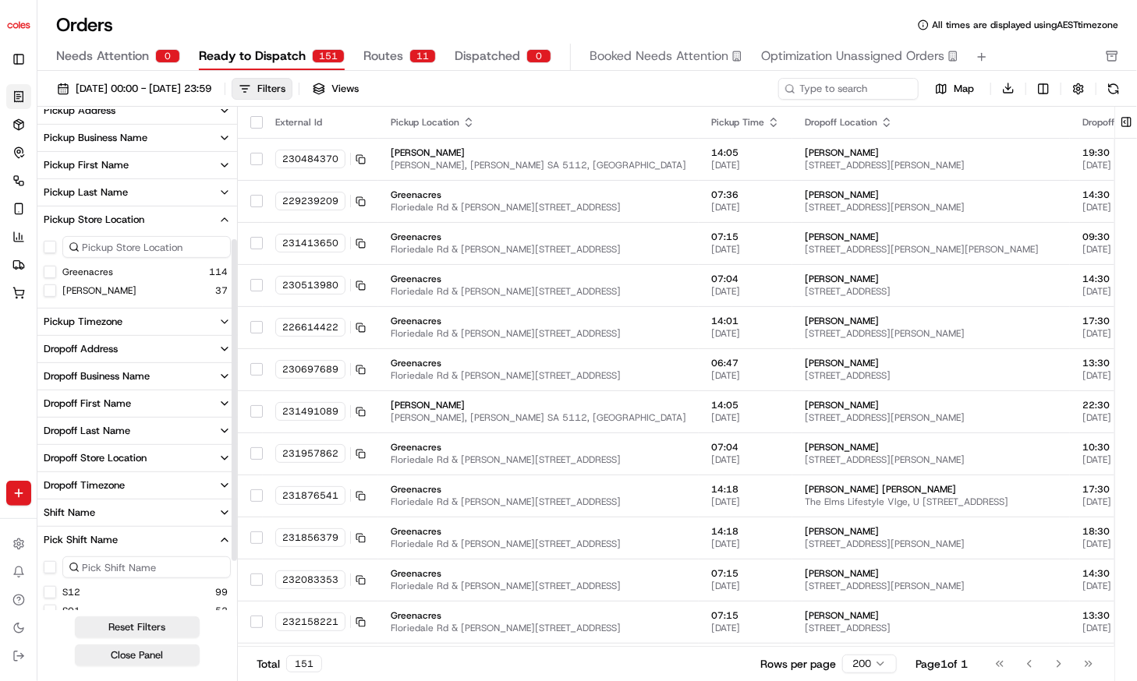
scroll to position [199, 0]
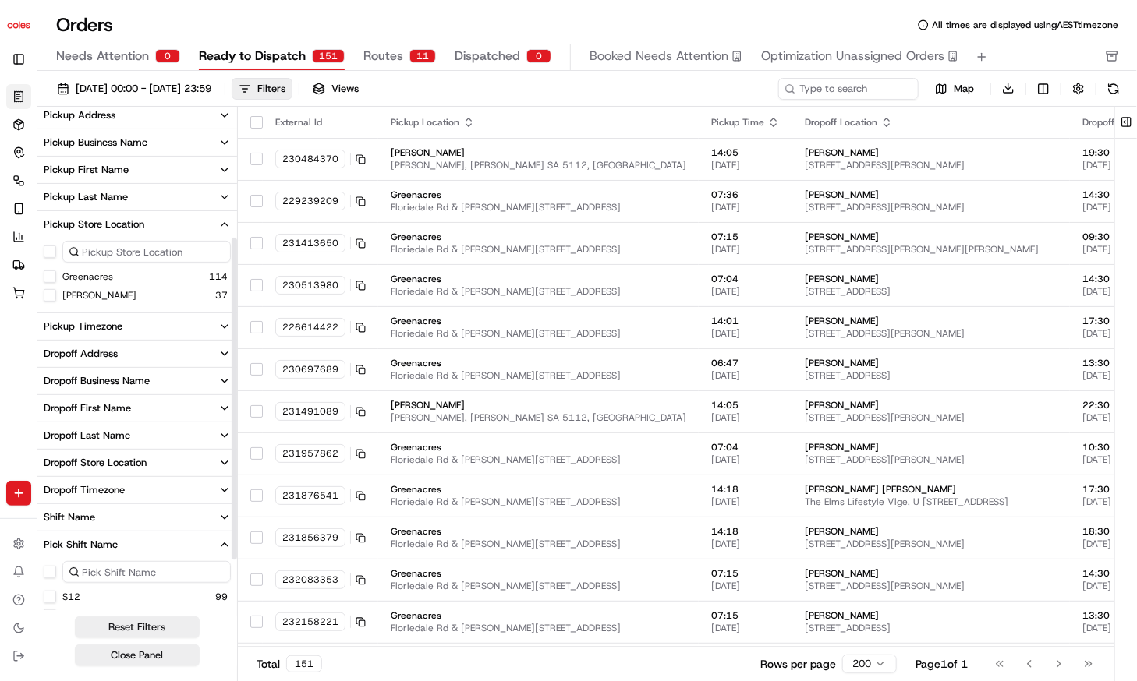
click at [51, 596] on button "S12" at bounding box center [50, 597] width 12 height 12
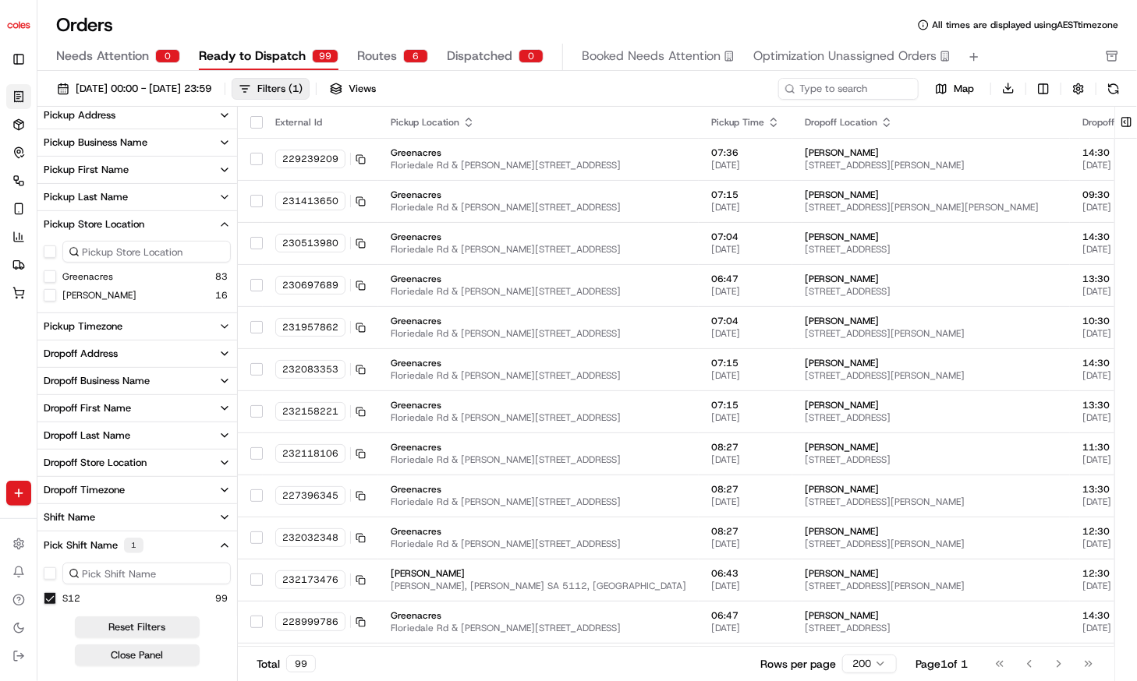
click at [258, 119] on button "button" at bounding box center [256, 122] width 12 height 12
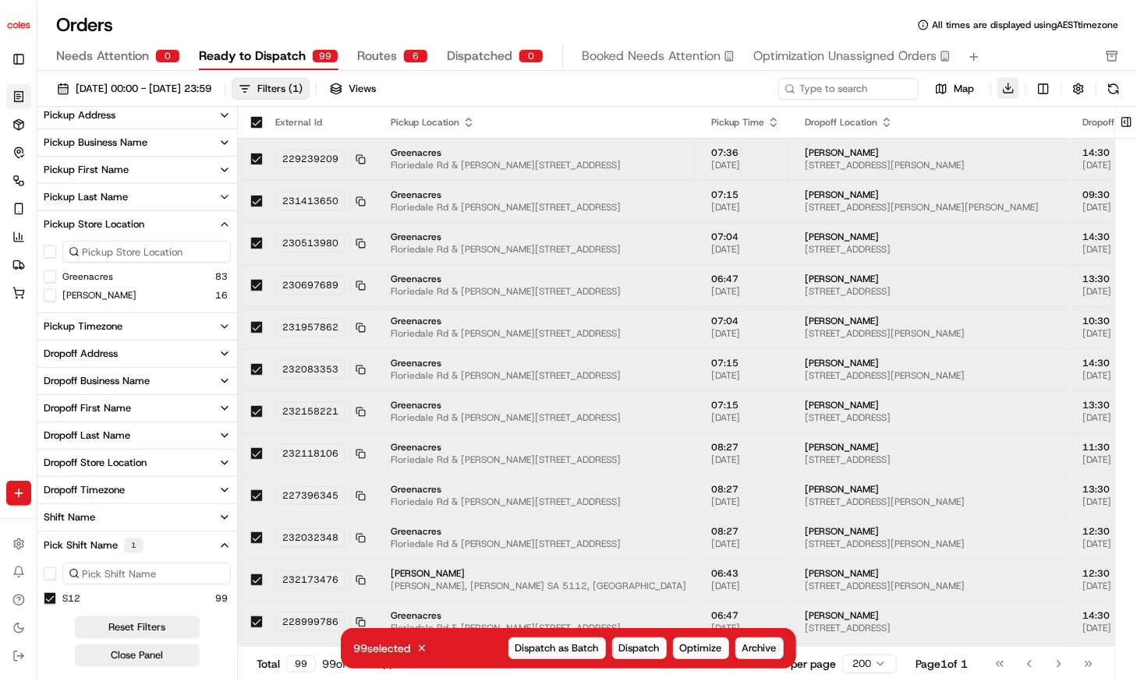
click at [1007, 91] on button "Download" at bounding box center [1008, 88] width 22 height 22
click at [568, 18] on div "Orders All times are displayed using AEST timezone" at bounding box center [586, 24] width 1099 height 25
click at [1104, 84] on button at bounding box center [1113, 89] width 22 height 22
click at [422, 649] on icon at bounding box center [421, 648] width 11 height 11
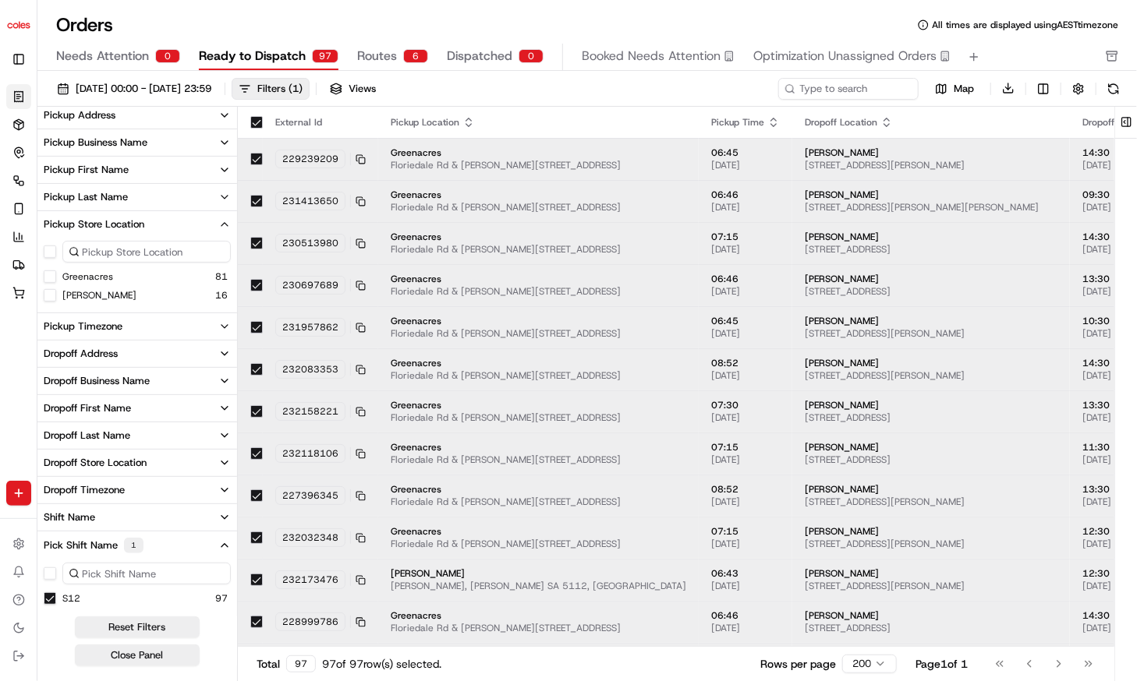
click at [249, 122] on th at bounding box center [250, 122] width 25 height 31
click at [252, 122] on button "button" at bounding box center [256, 122] width 12 height 12
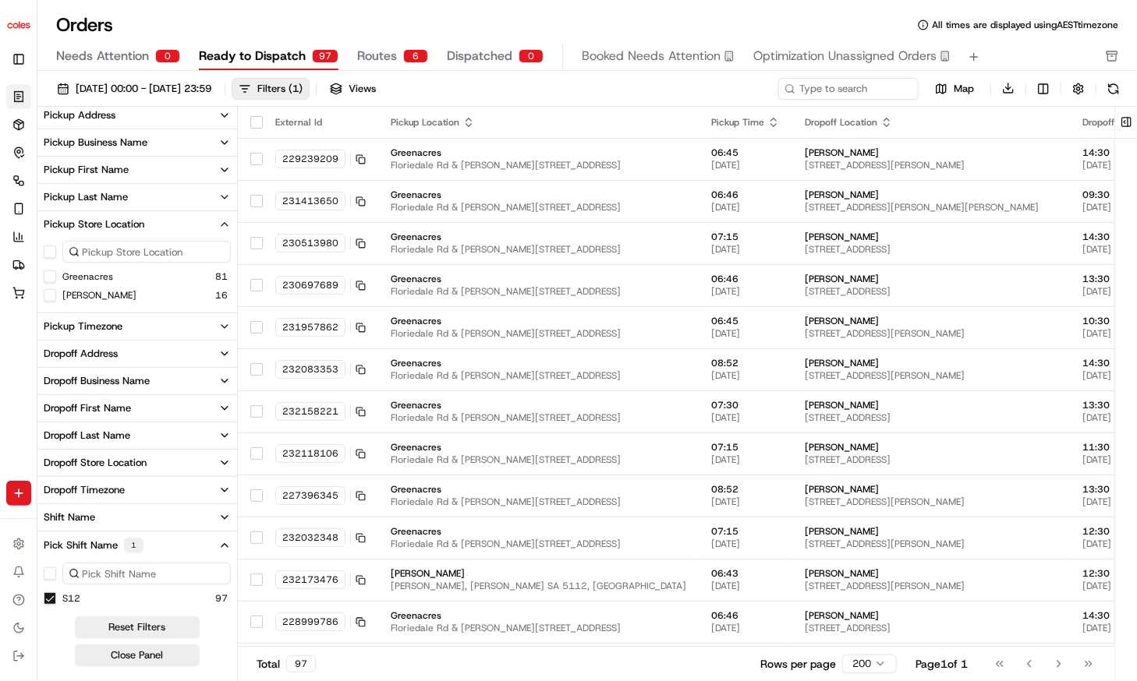
type button "on"
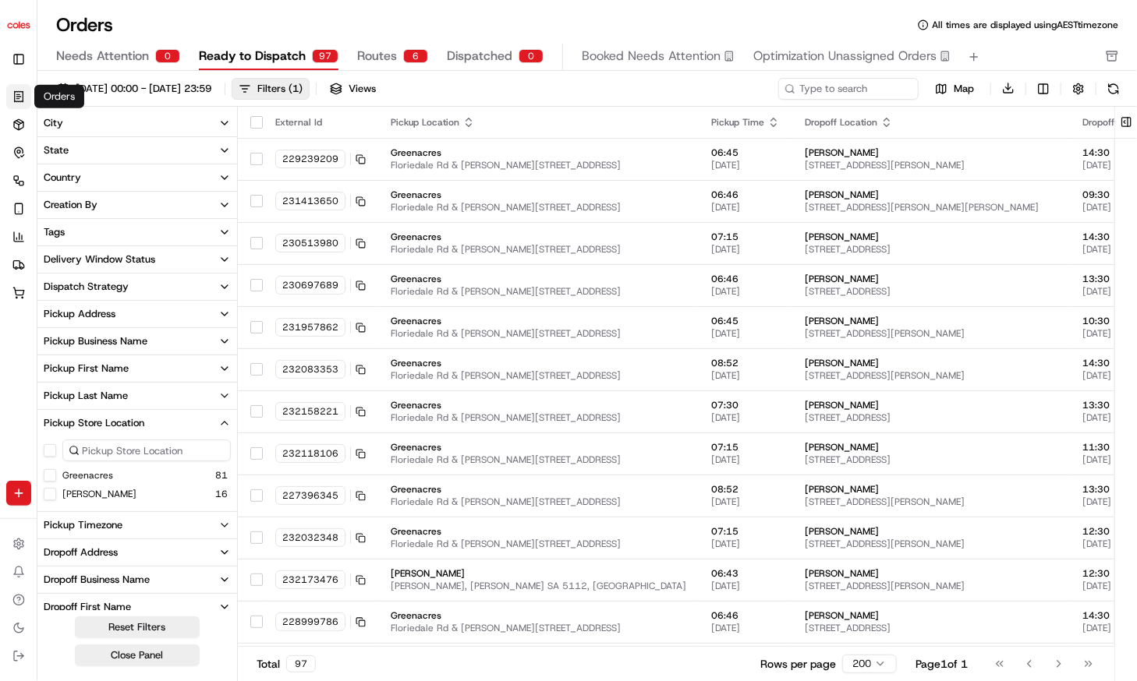
scroll to position [199, 0]
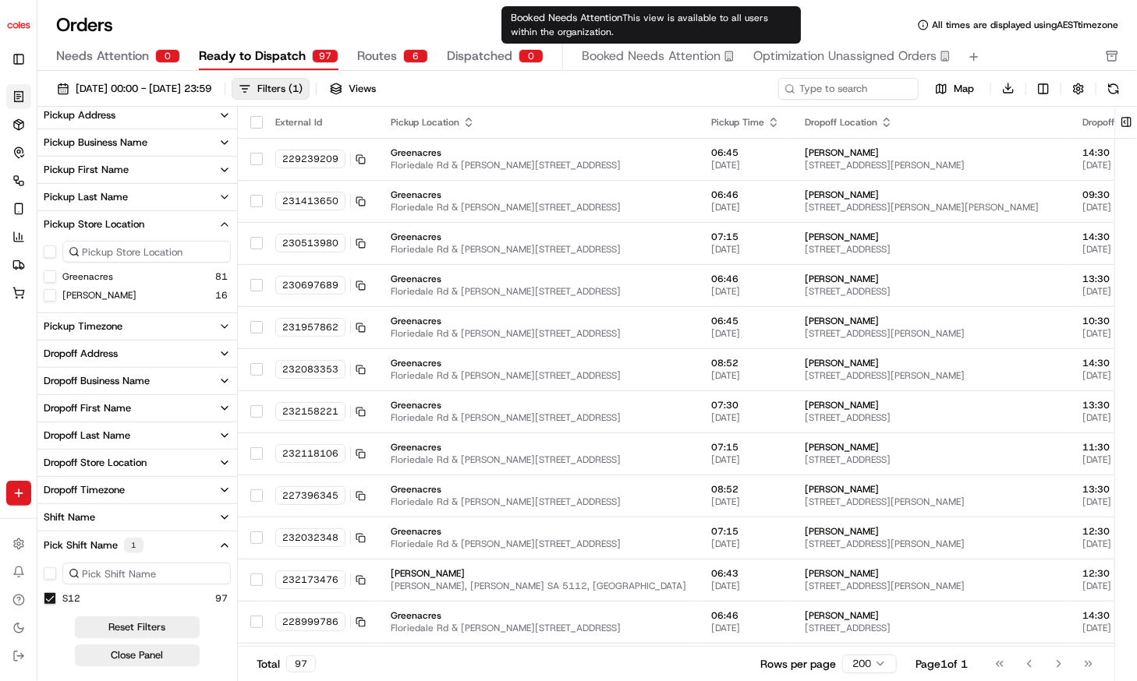
type button "on"
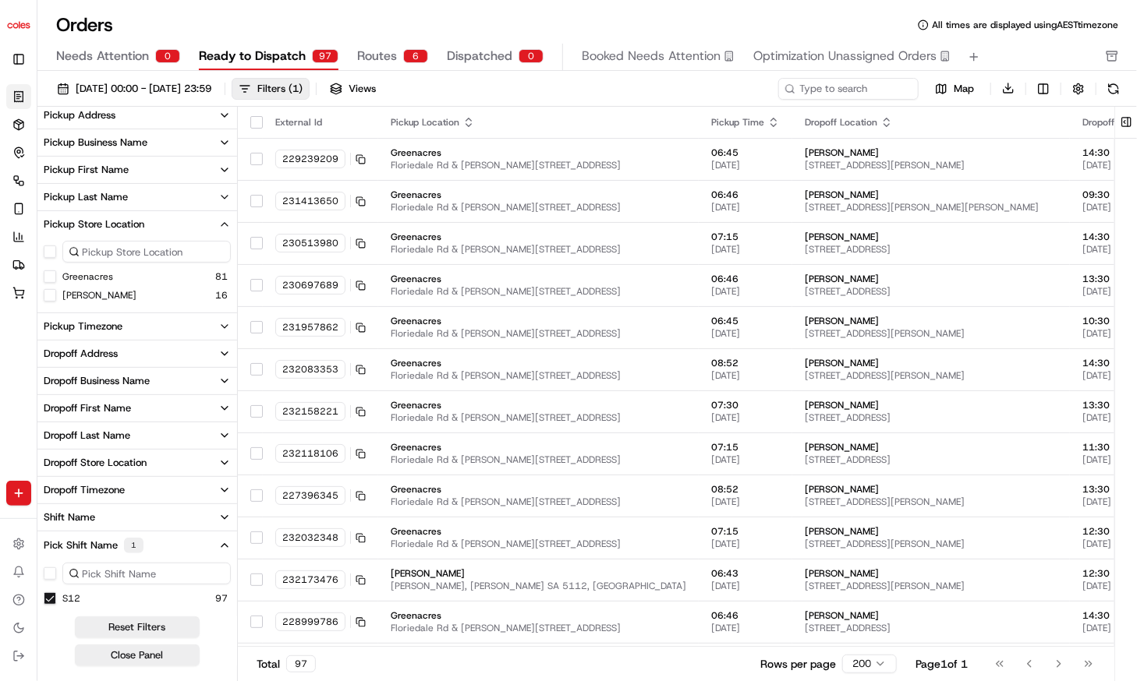
scroll to position [121, 0]
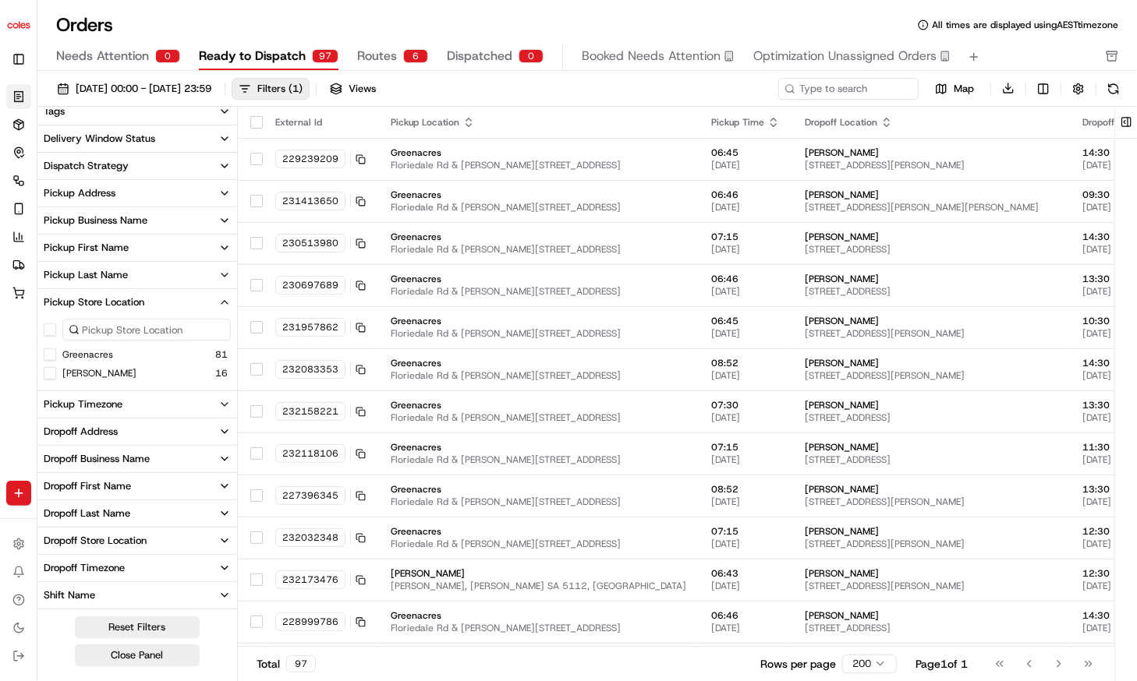
click at [154, 145] on button "Delivery Window Status" at bounding box center [137, 139] width 200 height 27
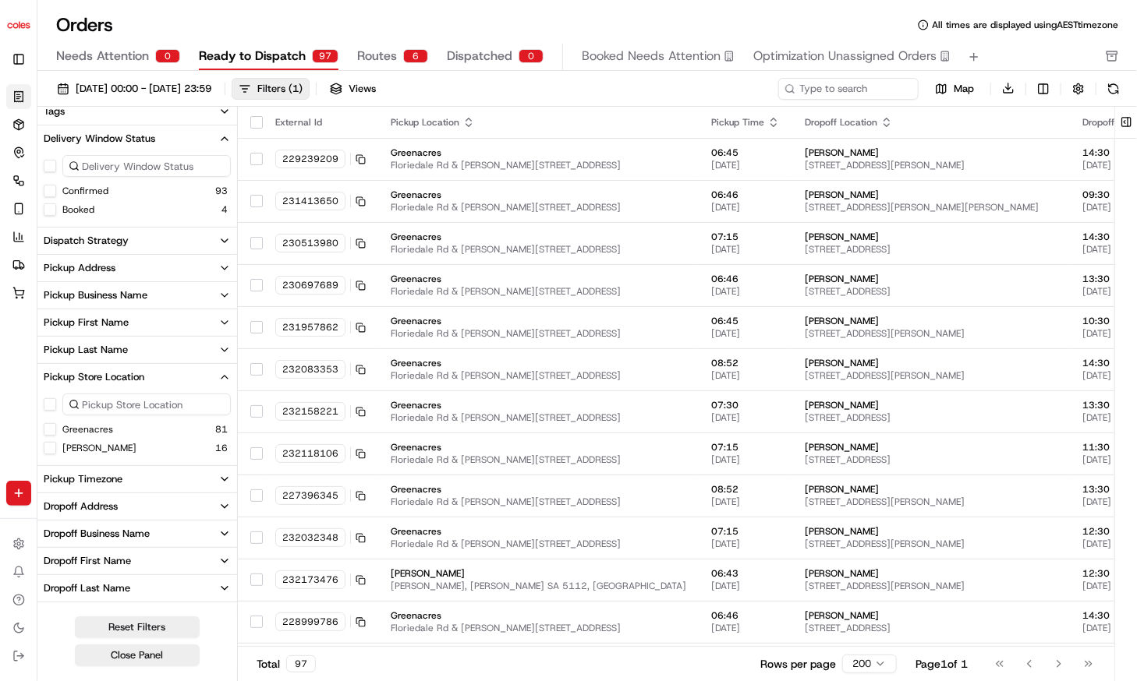
click at [53, 186] on button "Confirmed" at bounding box center [50, 191] width 12 height 12
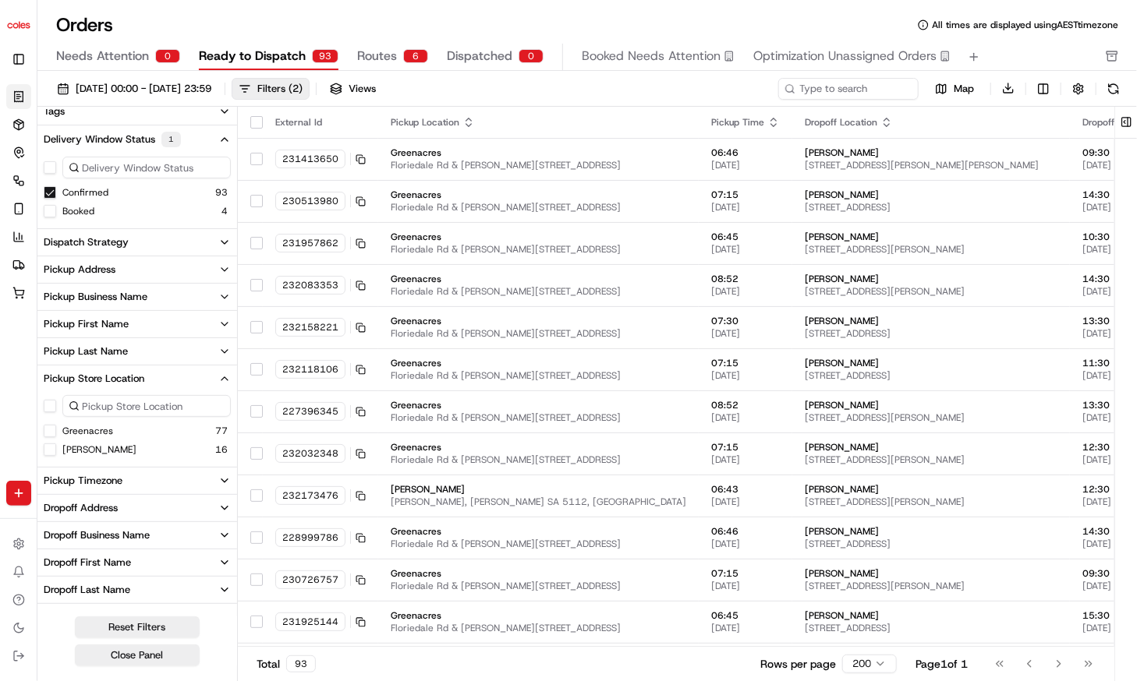
click at [225, 375] on icon "button" at bounding box center [224, 379] width 12 height 12
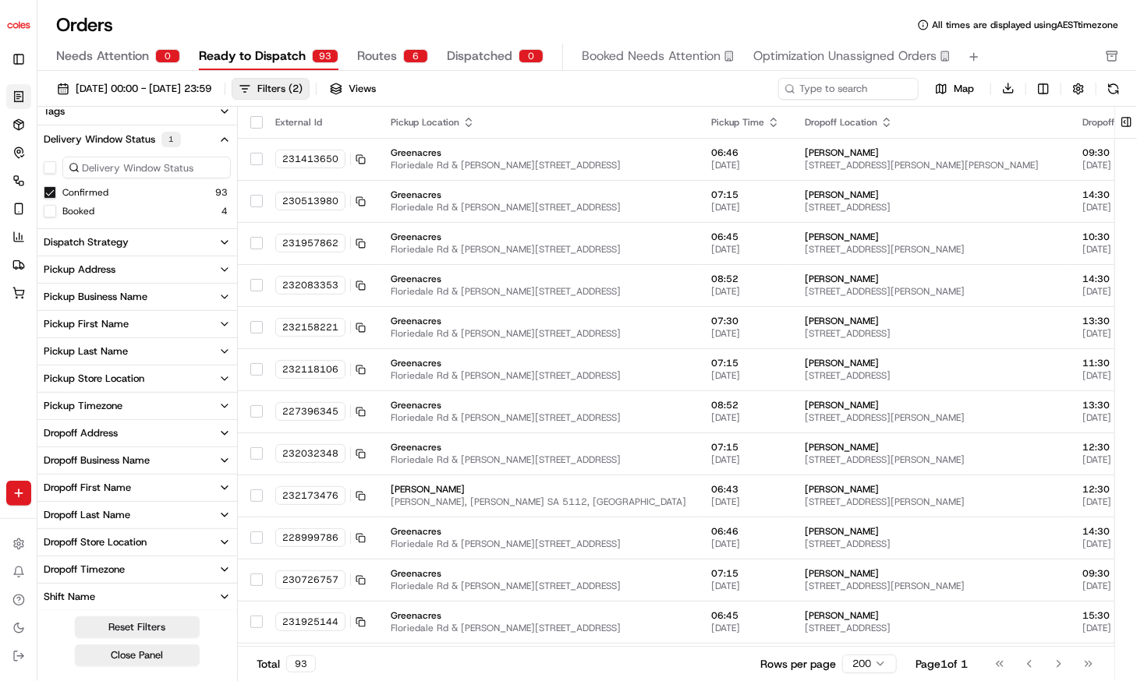
click at [216, 141] on button "Delivery Window Status 1" at bounding box center [137, 140] width 200 height 28
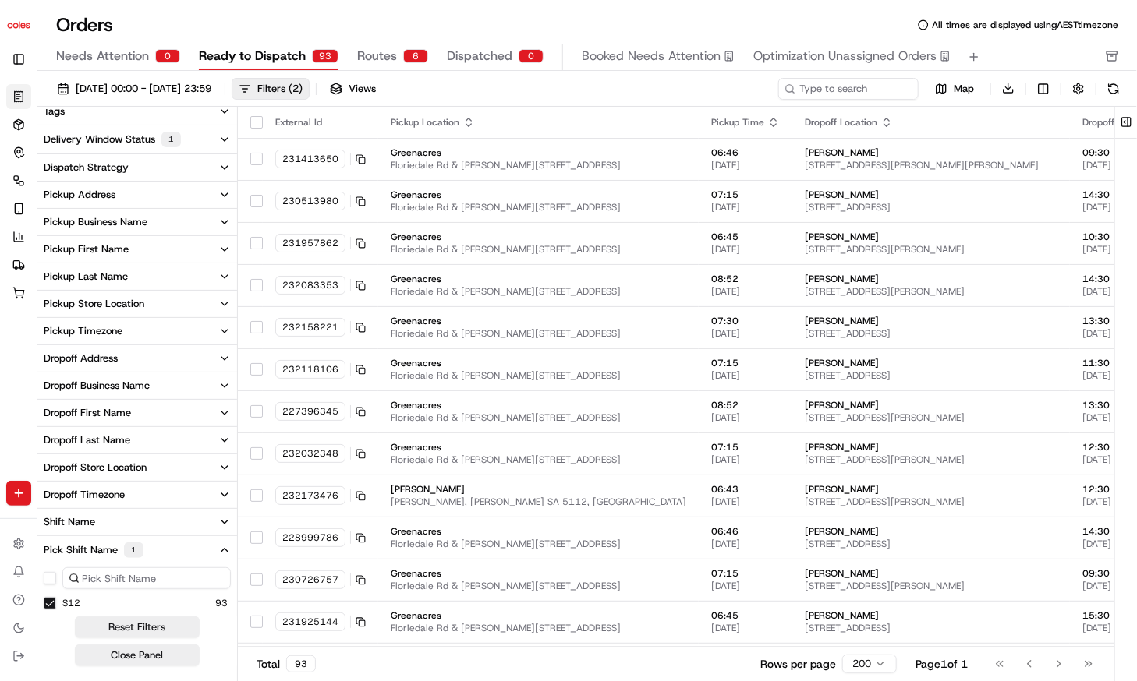
click at [223, 550] on icon "button" at bounding box center [224, 550] width 6 height 3
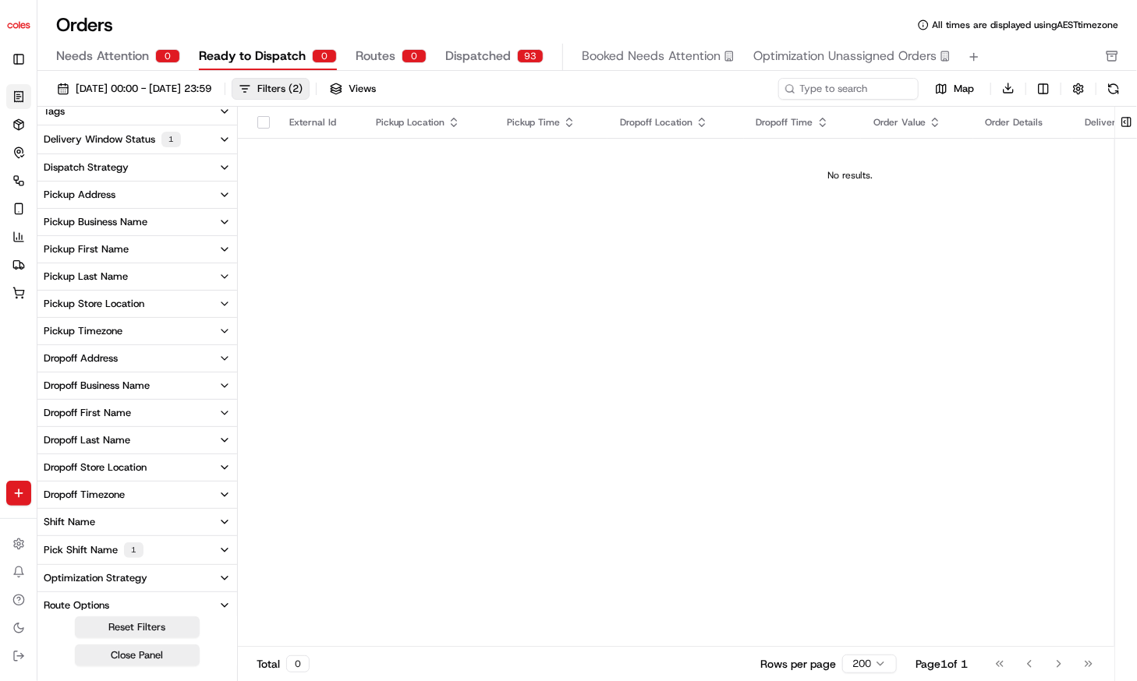
click at [476, 62] on span "Dispatched" at bounding box center [477, 56] width 65 height 19
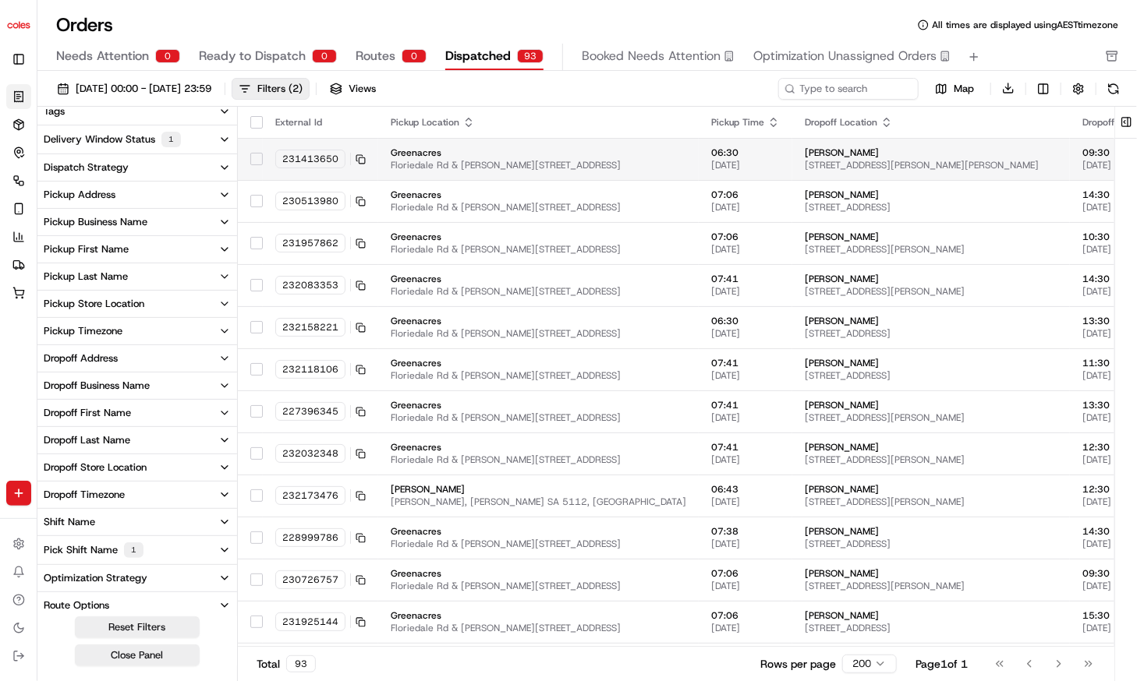
click at [481, 150] on span "Greenacres" at bounding box center [538, 153] width 295 height 12
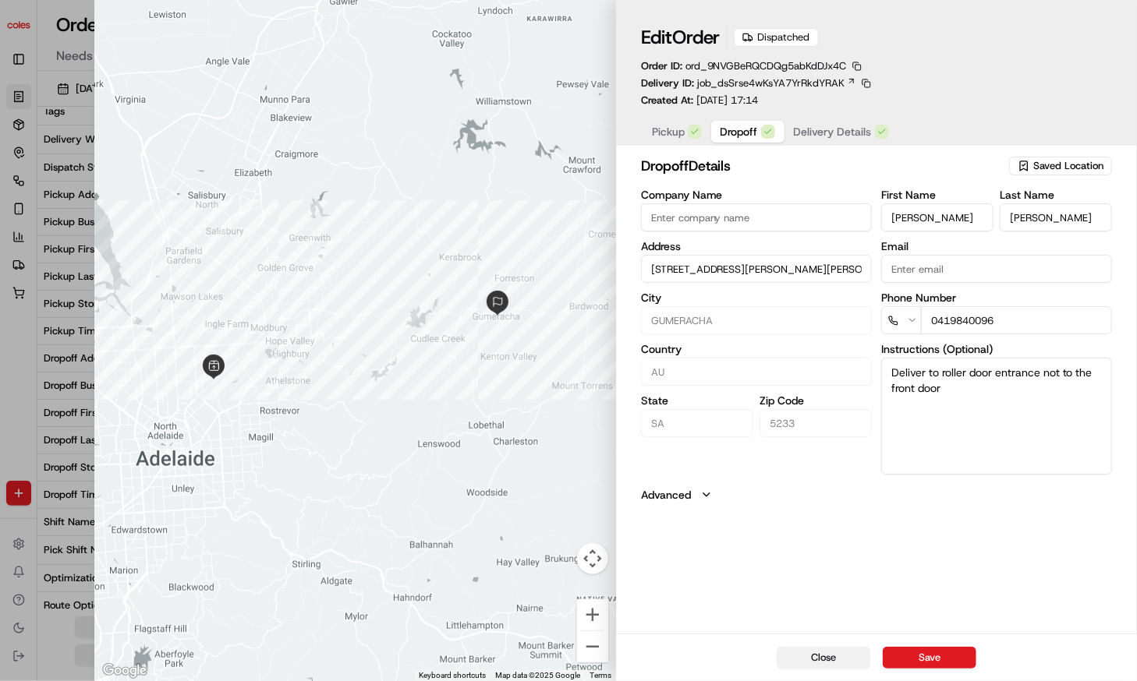
click at [836, 663] on button "Close" at bounding box center [824, 658] width 94 height 22
type input "+1"
